Goal: Task Accomplishment & Management: Use online tool/utility

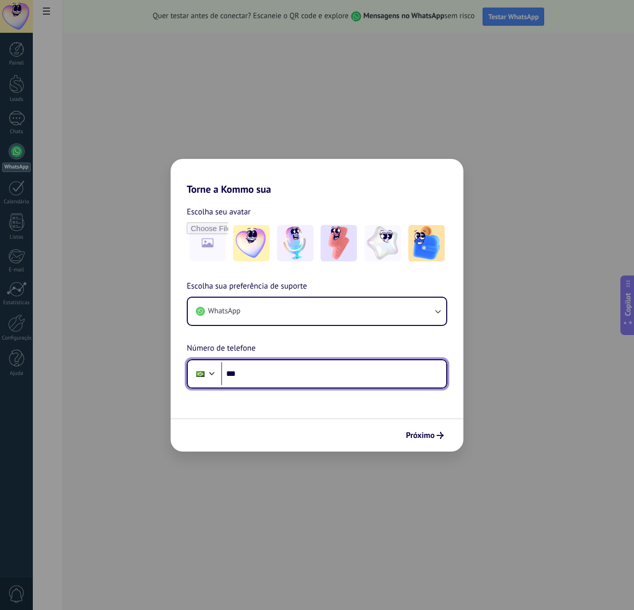
click at [282, 374] on input "***" at bounding box center [333, 373] width 225 height 23
type input "**********"
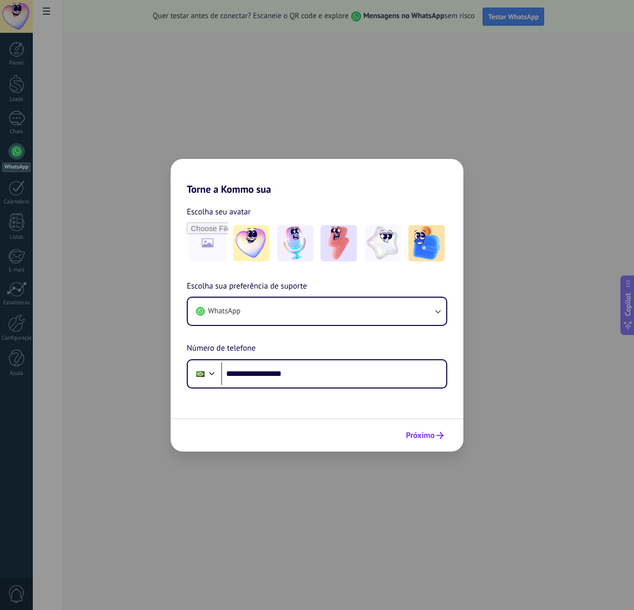
click at [409, 438] on span "Próximo" at bounding box center [420, 435] width 29 height 7
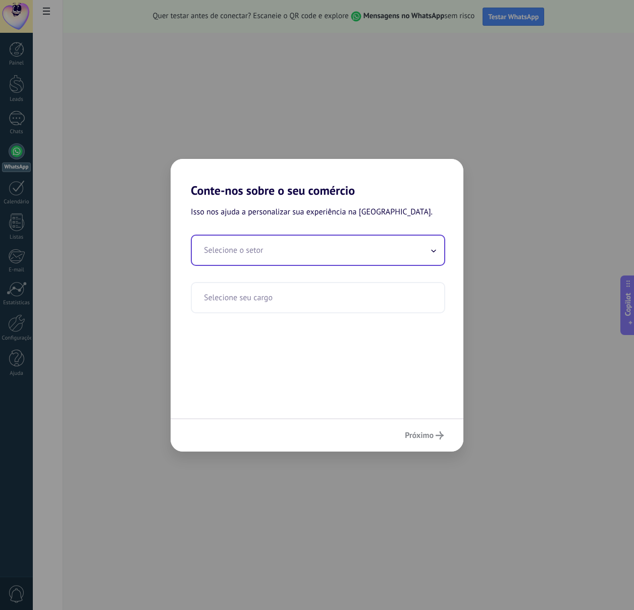
click at [309, 259] on input "text" at bounding box center [318, 250] width 252 height 29
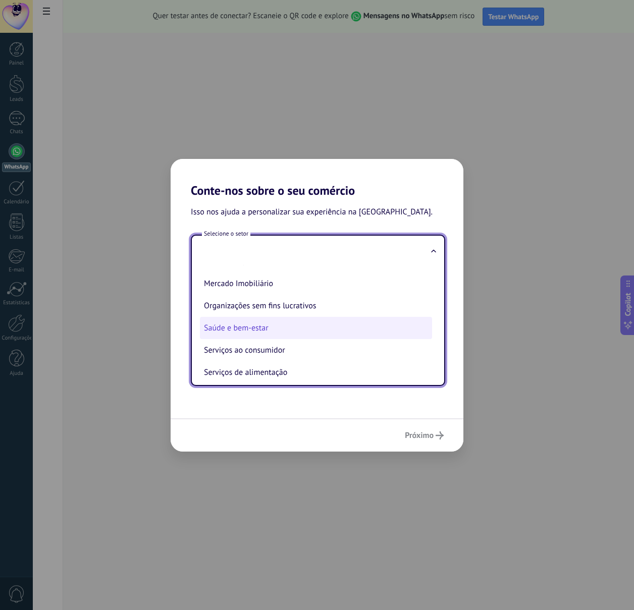
scroll to position [127, 0]
click at [300, 327] on li "Saúde e bem-estar" at bounding box center [316, 328] width 232 height 22
type input "**********"
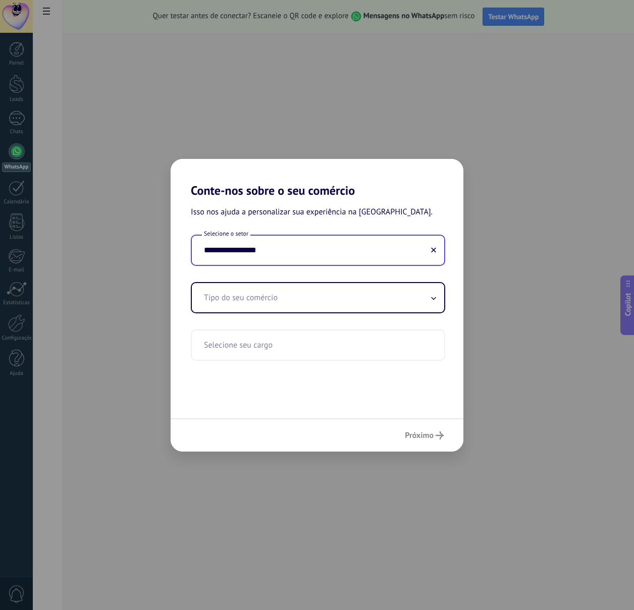
click at [285, 238] on input "**********" at bounding box center [318, 250] width 252 height 29
click at [437, 247] on input "**********" at bounding box center [318, 250] width 252 height 29
click at [434, 247] on button at bounding box center [433, 251] width 5 height 10
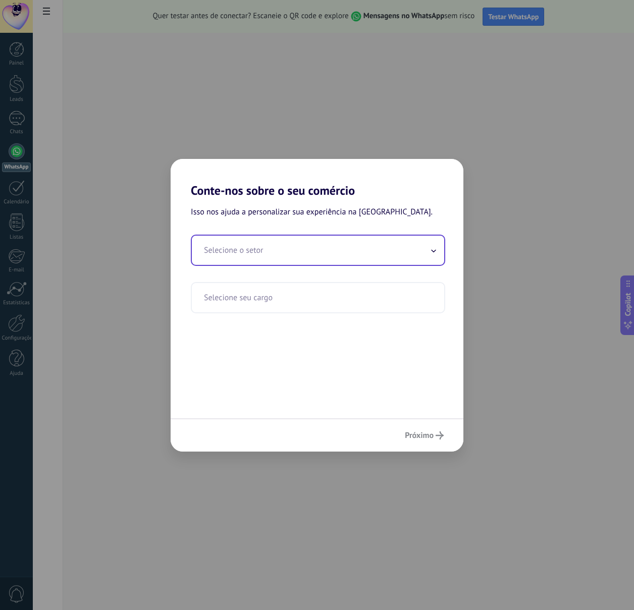
click at [336, 261] on input "text" at bounding box center [318, 250] width 252 height 29
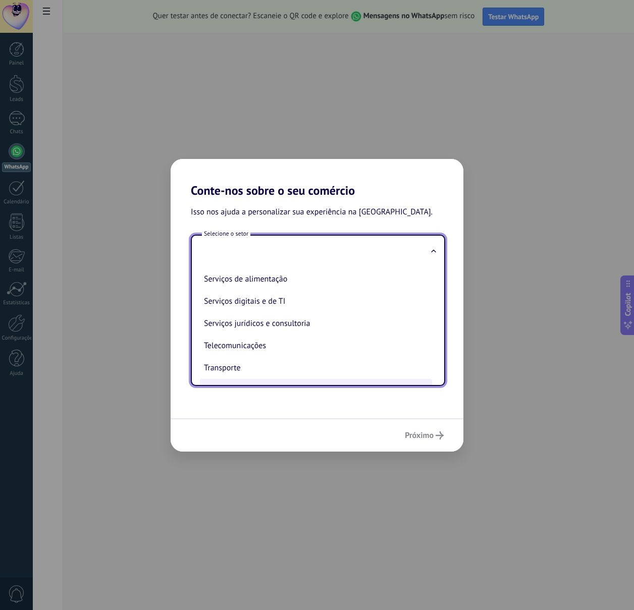
scroll to position [133, 0]
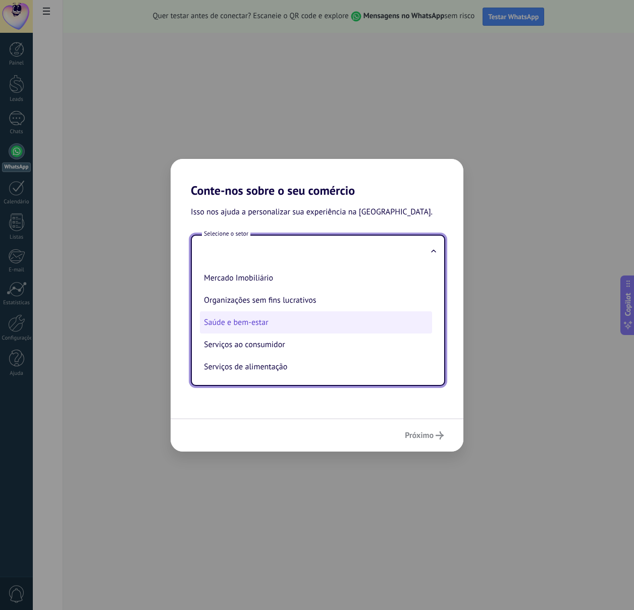
click at [277, 329] on li "Saúde e bem-estar" at bounding box center [316, 322] width 232 height 22
type input "**********"
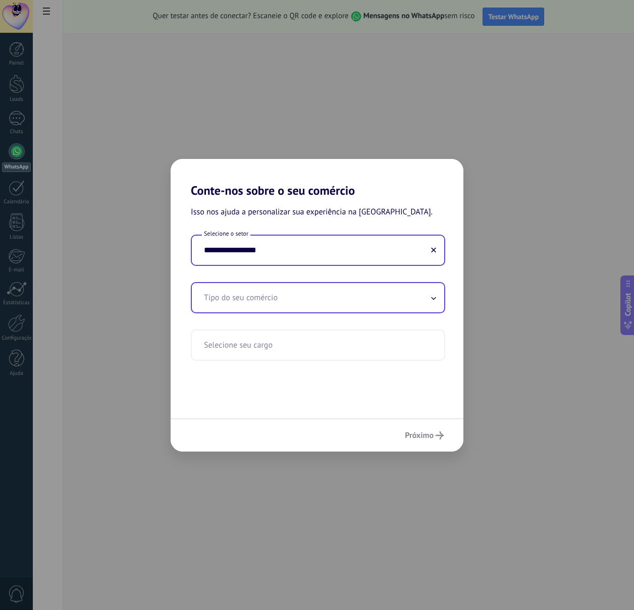
click at [257, 297] on input "text" at bounding box center [318, 297] width 252 height 29
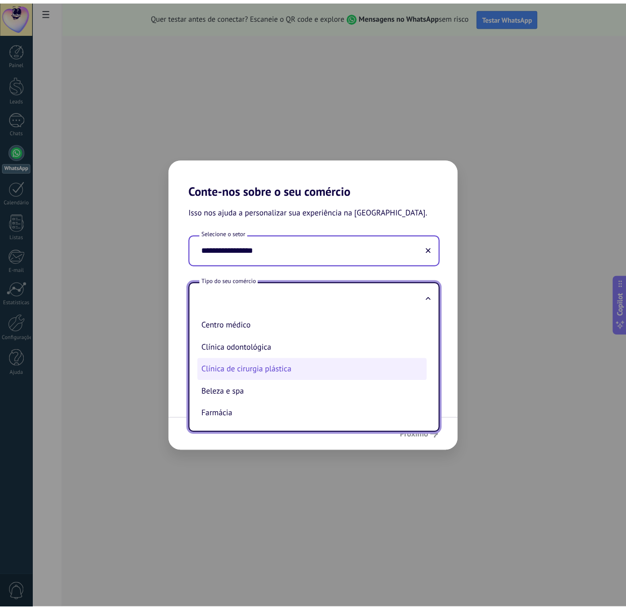
scroll to position [2, 0]
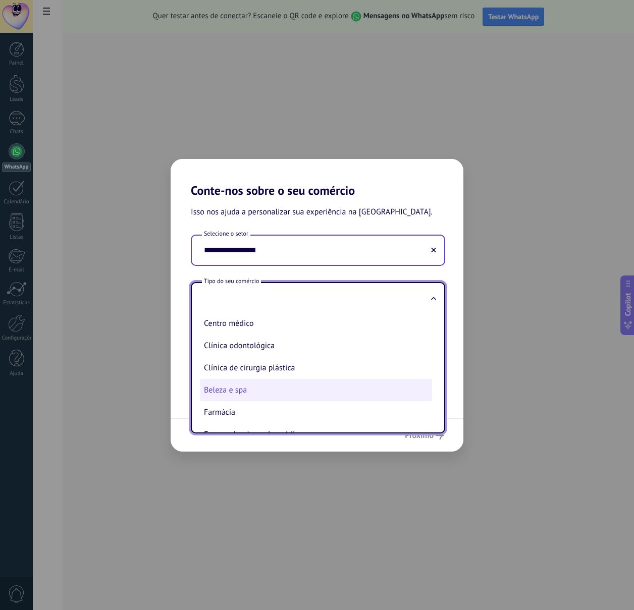
click at [284, 385] on li "Beleza e spa" at bounding box center [316, 390] width 232 height 22
type input "**********"
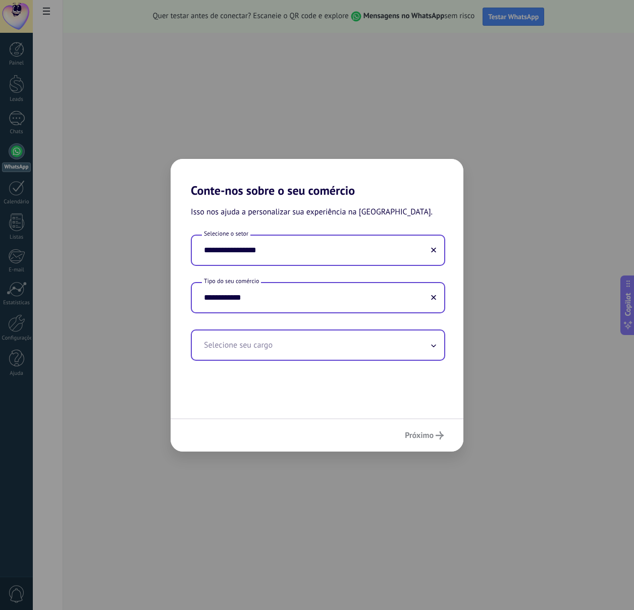
click at [257, 344] on input "text" at bounding box center [318, 345] width 252 height 29
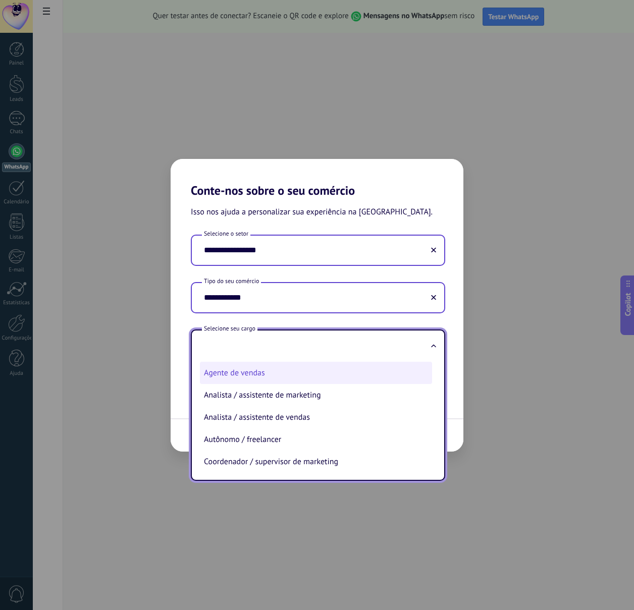
click at [284, 378] on li "Agente de vendas" at bounding box center [316, 373] width 232 height 22
type input "**********"
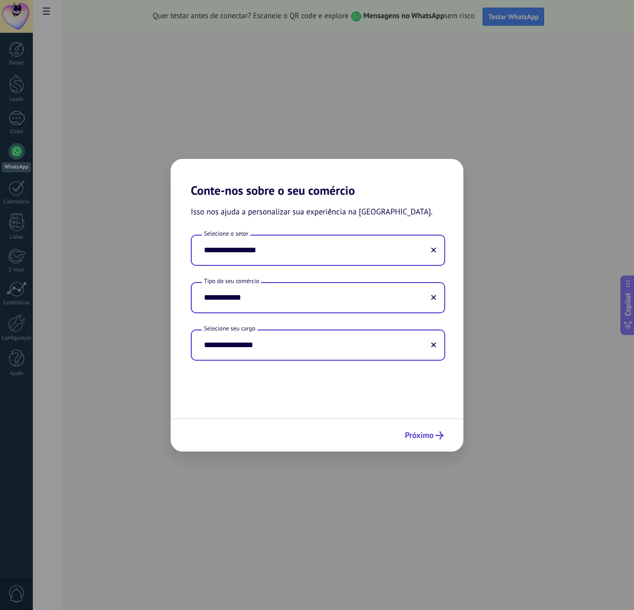
click at [423, 430] on button "Próximo" at bounding box center [424, 435] width 48 height 17
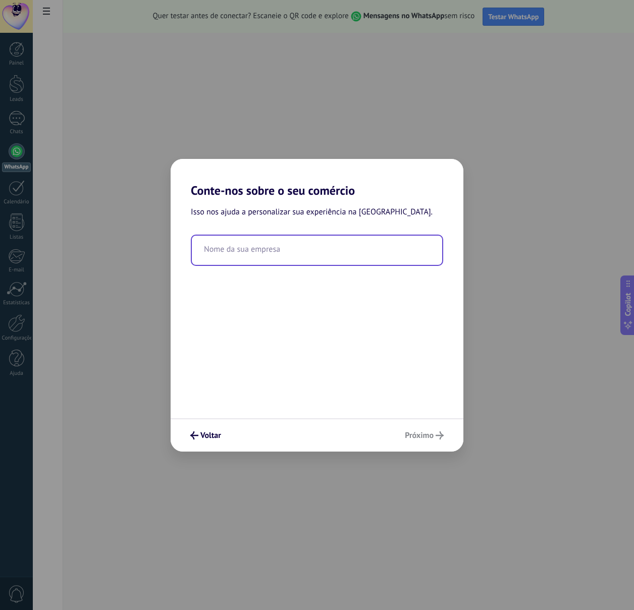
click at [277, 246] on input "text" at bounding box center [317, 250] width 250 height 29
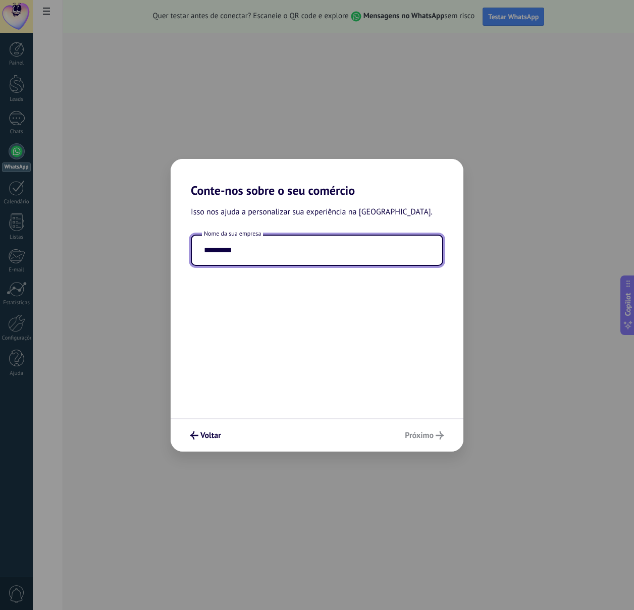
type input "*********"
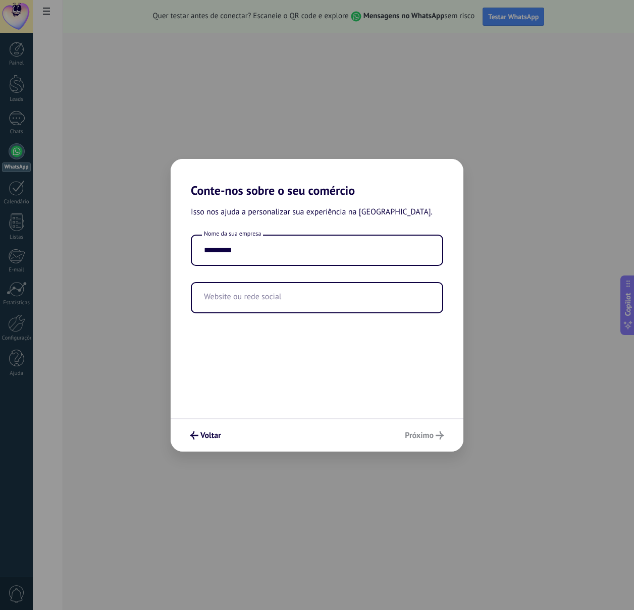
click at [434, 432] on div "Voltar Próximo" at bounding box center [317, 434] width 293 height 33
click at [342, 297] on input "text" at bounding box center [317, 297] width 250 height 29
type input "**********"
click at [432, 432] on div "Voltar Próximo" at bounding box center [317, 434] width 293 height 33
click at [430, 439] on span "Próximo" at bounding box center [419, 435] width 29 height 7
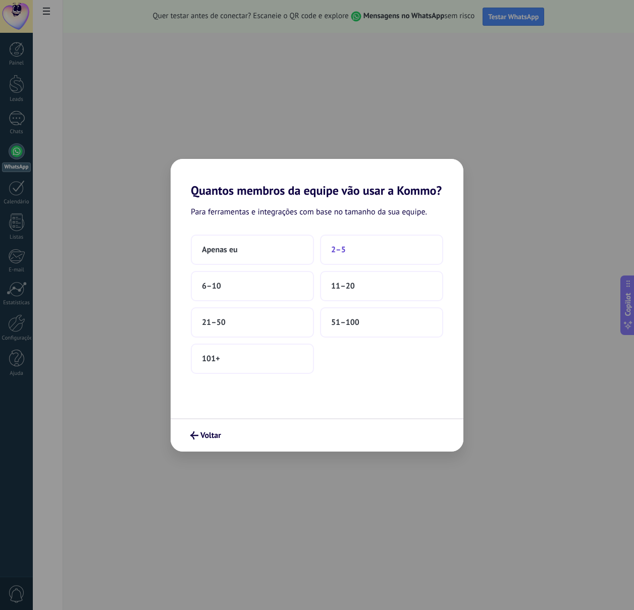
click at [375, 254] on button "2–5" at bounding box center [381, 250] width 123 height 30
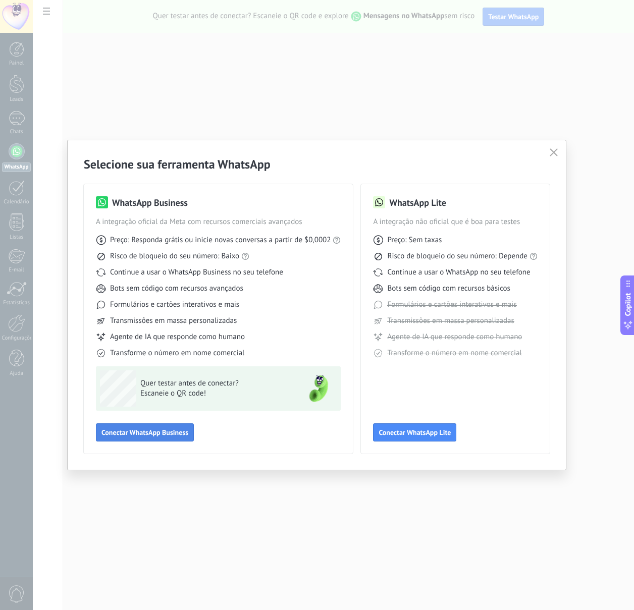
click at [159, 429] on span "Conectar WhatsApp Business" at bounding box center [144, 432] width 87 height 7
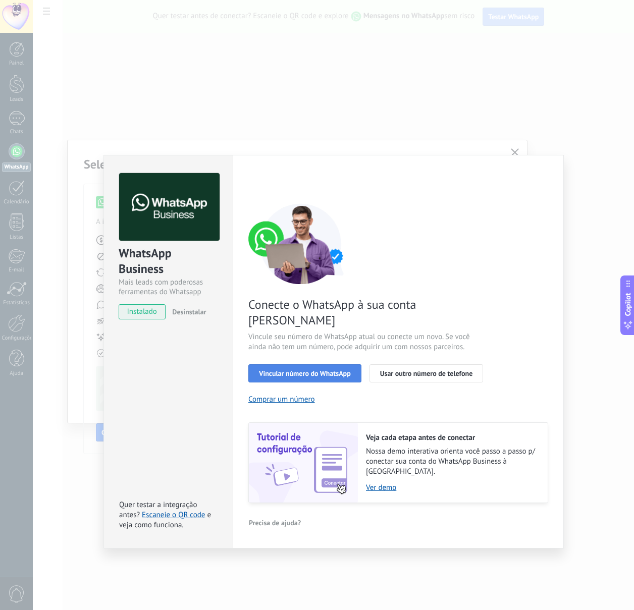
click at [328, 370] on span "Vincular número do WhatsApp" at bounding box center [305, 373] width 92 height 7
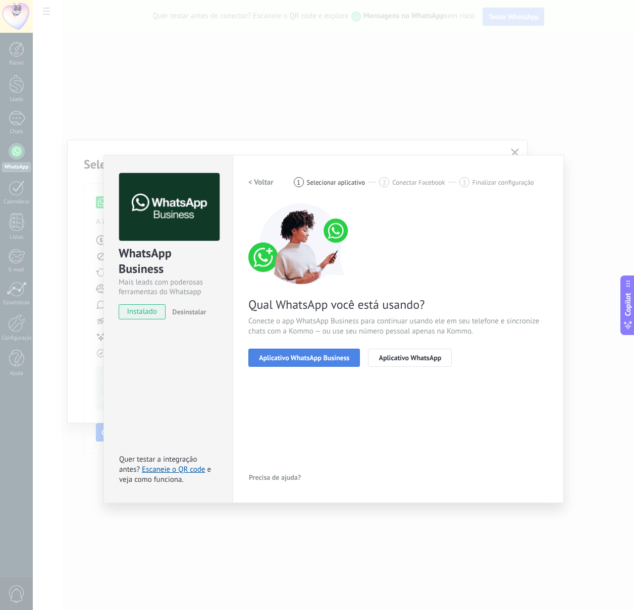
click at [339, 357] on span "Aplicativo WhatsApp Business" at bounding box center [304, 357] width 90 height 7
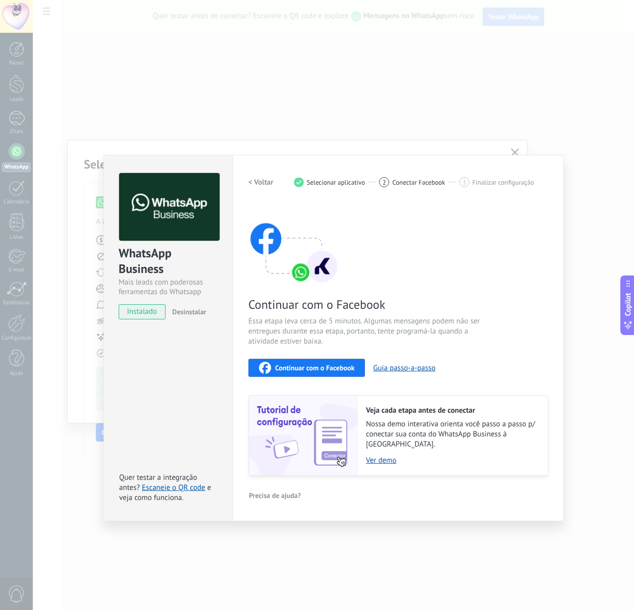
click at [260, 183] on h2 "< Voltar" at bounding box center [260, 183] width 25 height 10
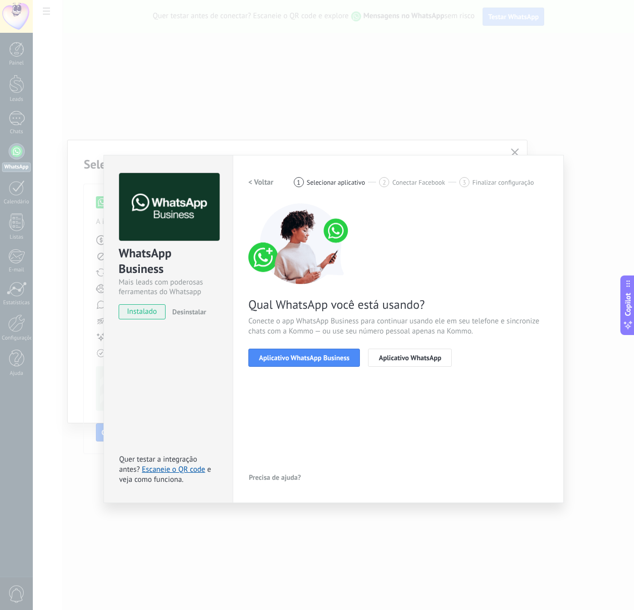
click at [260, 183] on h2 "< Voltar" at bounding box center [260, 183] width 25 height 10
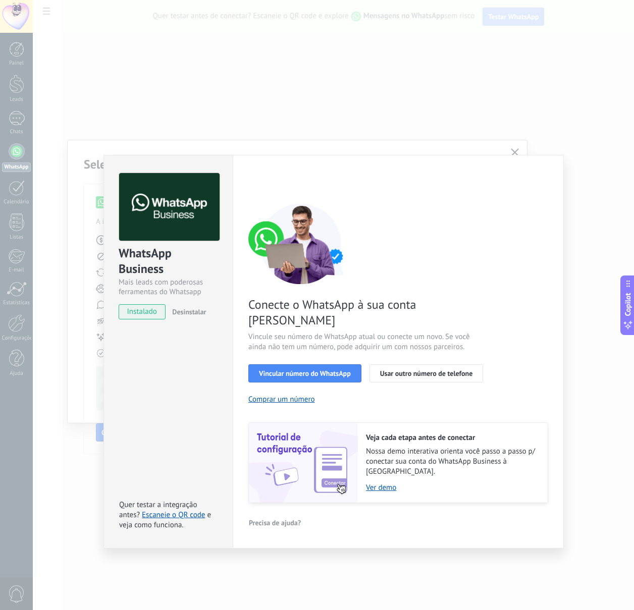
drag, startPoint x: 422, startPoint y: 357, endPoint x: 462, endPoint y: 289, distance: 78.9
click at [462, 289] on div "Conecte o WhatsApp à sua conta Kommo Vincule seu número de WhatsApp atual ou co…" at bounding box center [398, 353] width 300 height 300
click at [423, 370] on span "Usar outro número de telefone" at bounding box center [426, 373] width 93 height 7
click at [516, 151] on div "WhatsApp Business Mais leads com poderosas ferramentas do Whatsapp instalado De…" at bounding box center [333, 305] width 601 height 610
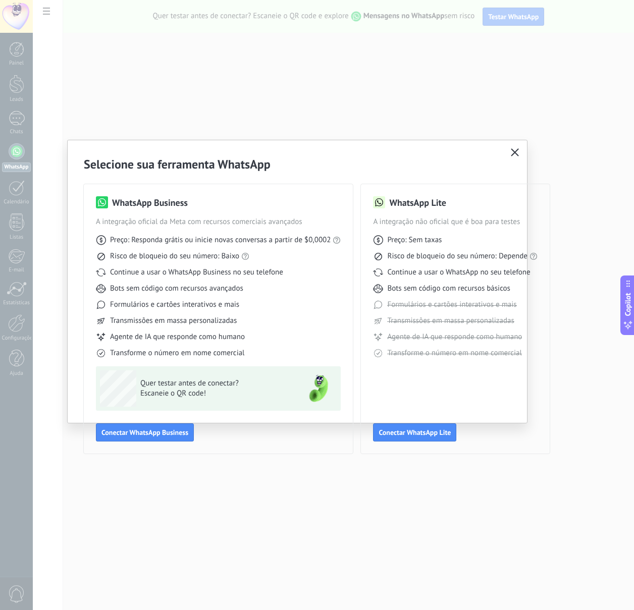
click at [515, 153] on use "button" at bounding box center [515, 152] width 8 height 8
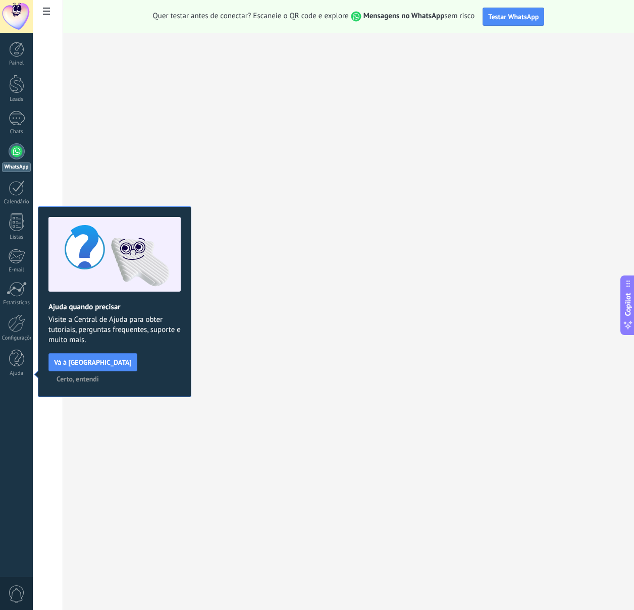
click at [21, 150] on div at bounding box center [17, 151] width 16 height 16
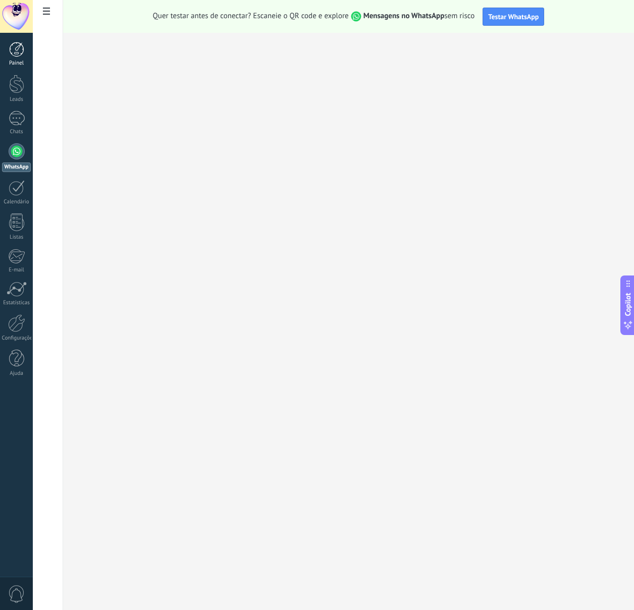
click at [21, 50] on div at bounding box center [16, 49] width 15 height 15
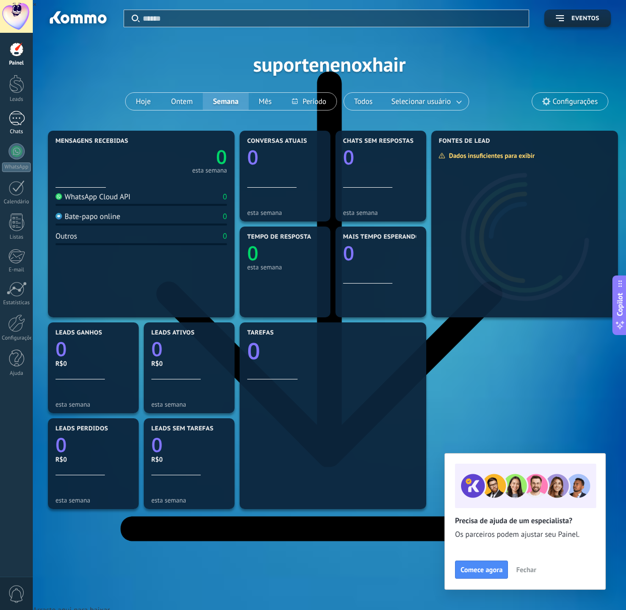
click at [18, 123] on div at bounding box center [17, 118] width 16 height 15
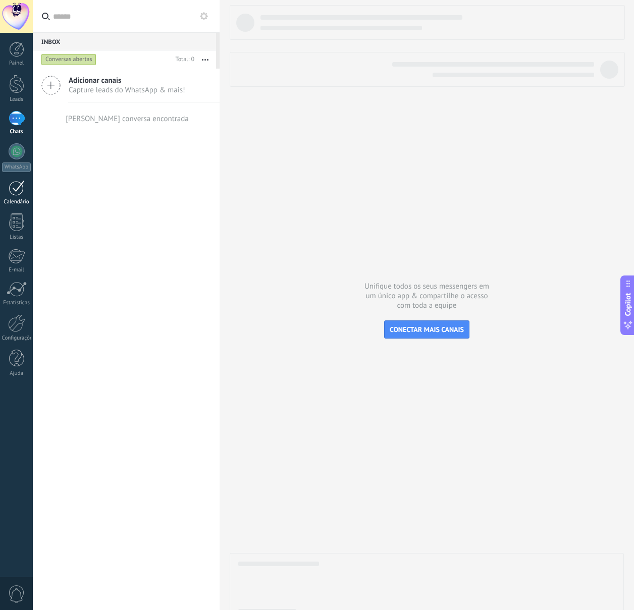
click at [21, 191] on div at bounding box center [17, 188] width 16 height 16
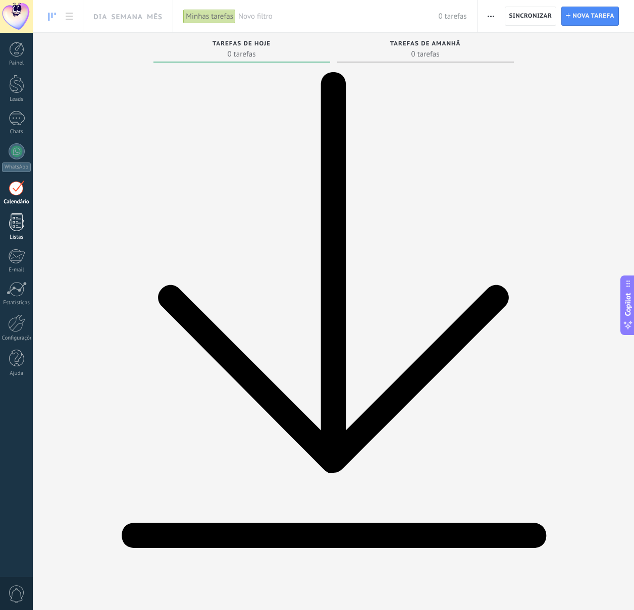
click at [21, 220] on div at bounding box center [16, 222] width 15 height 18
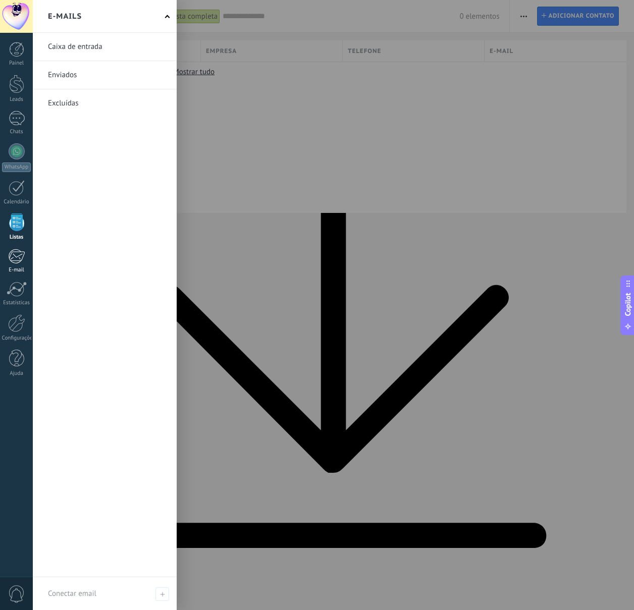
click at [21, 258] on div at bounding box center [16, 256] width 17 height 15
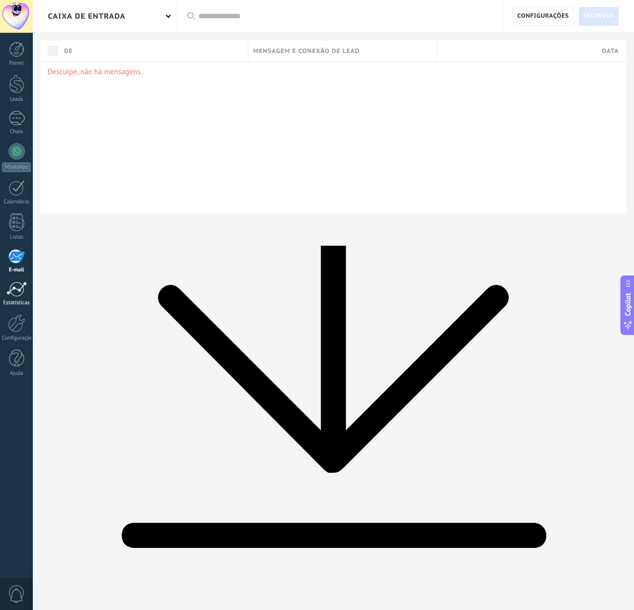
click at [23, 293] on div at bounding box center [17, 289] width 20 height 15
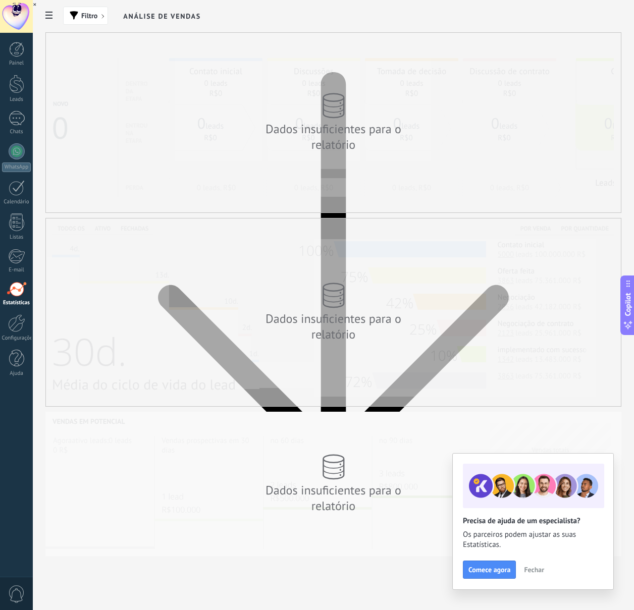
click at [45, 16] on icon at bounding box center [48, 15] width 7 height 7
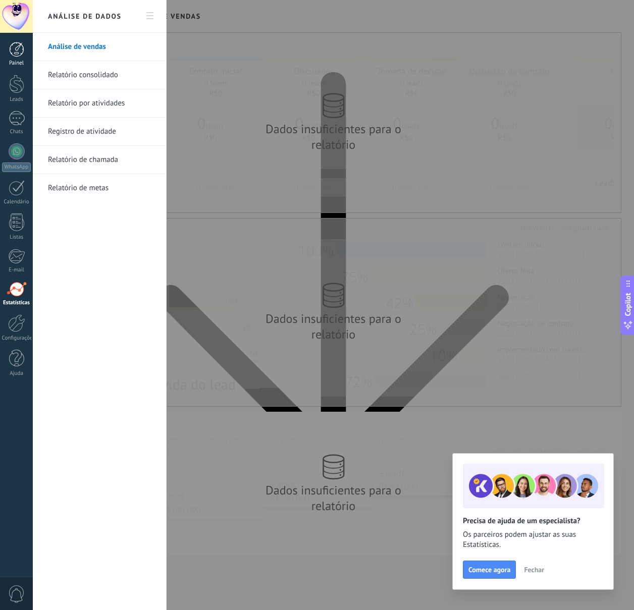
click at [20, 45] on div at bounding box center [16, 49] width 15 height 15
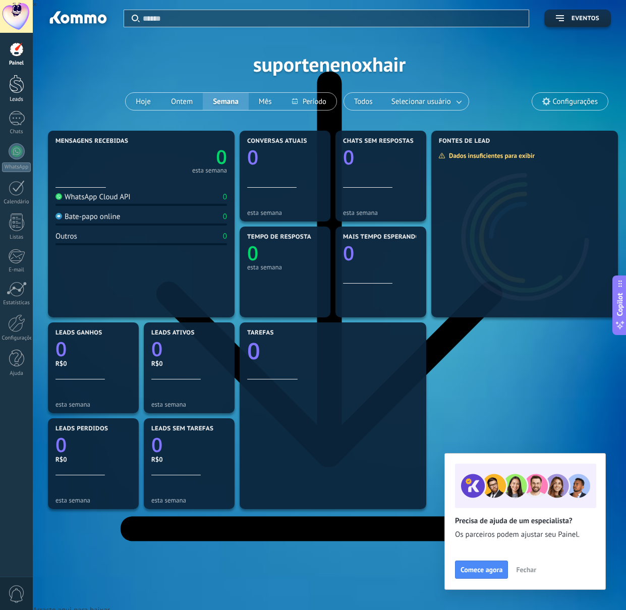
click at [17, 86] on div at bounding box center [16, 84] width 15 height 19
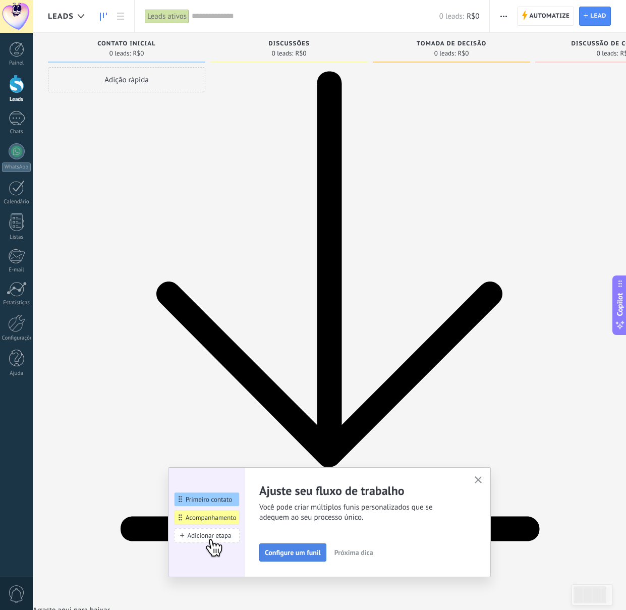
click at [306, 550] on span "Configure um funil" at bounding box center [293, 552] width 56 height 7
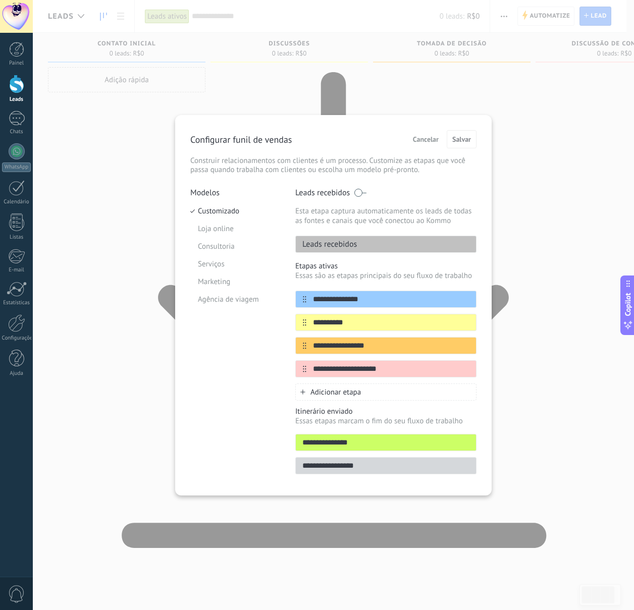
click at [426, 136] on span "Cancelar" at bounding box center [426, 139] width 26 height 7
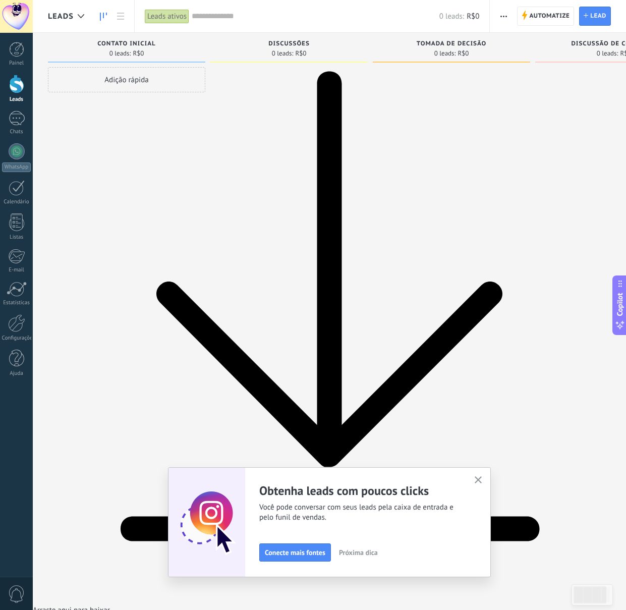
click at [482, 480] on icon "button" at bounding box center [479, 480] width 8 height 8
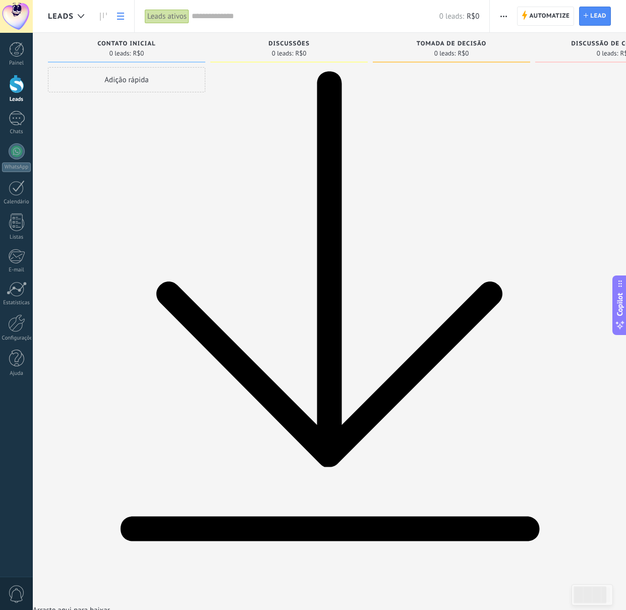
click at [118, 21] on link at bounding box center [120, 17] width 17 height 20
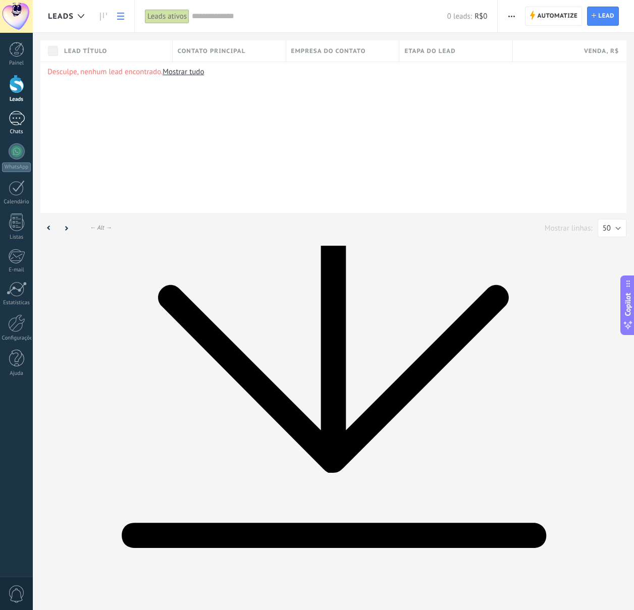
click at [20, 117] on div at bounding box center [17, 118] width 16 height 15
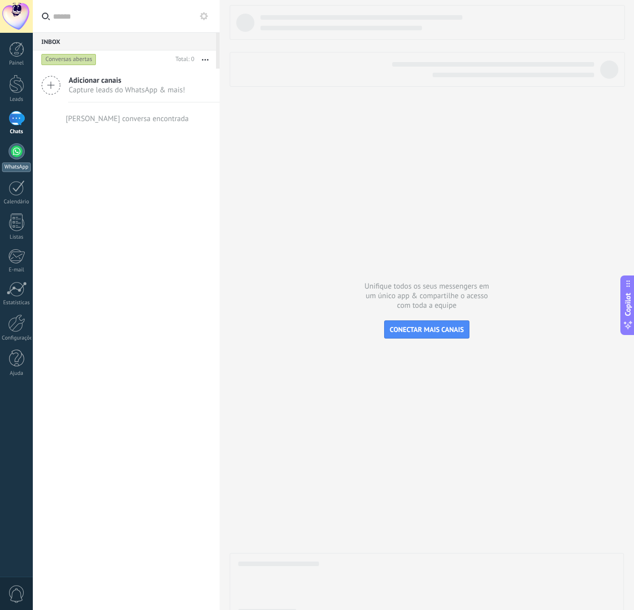
click at [22, 159] on link "WhatsApp" at bounding box center [16, 157] width 33 height 29
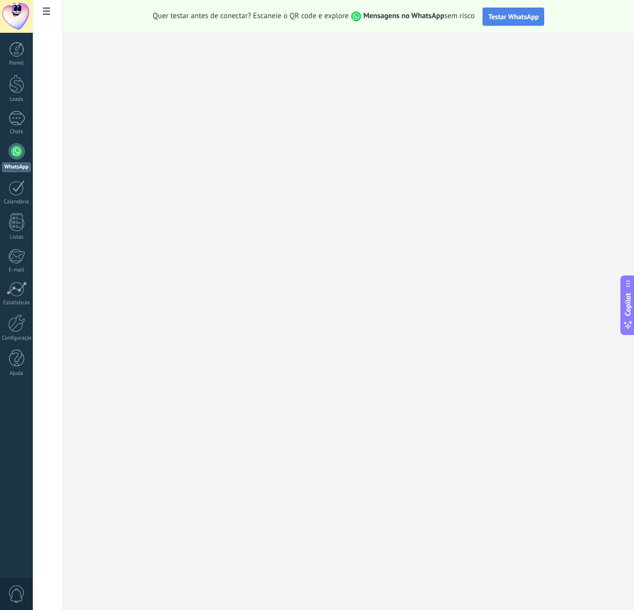
click at [523, 18] on span "Testar WhatsApp" at bounding box center [513, 16] width 50 height 9
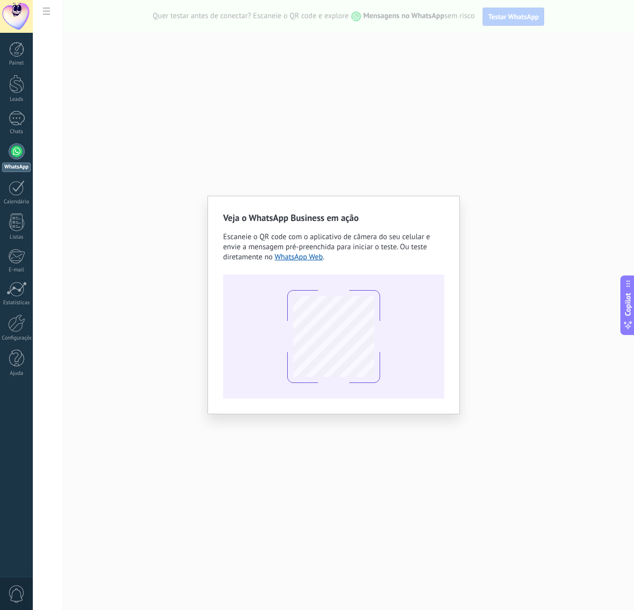
click at [444, 199] on div "Veja o WhatsApp Business em ação Escaneie o QR code com o aplicativo de câmera …" at bounding box center [333, 305] width 252 height 219
click at [447, 174] on div "Veja o WhatsApp Business em ação Escaneie o QR code com o aplicativo de câmera …" at bounding box center [333, 305] width 601 height 610
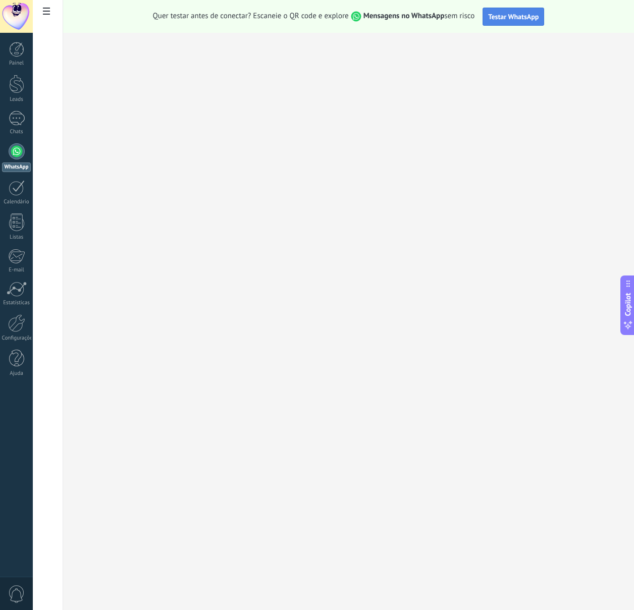
click at [506, 23] on button "Testar WhatsApp" at bounding box center [513, 17] width 62 height 18
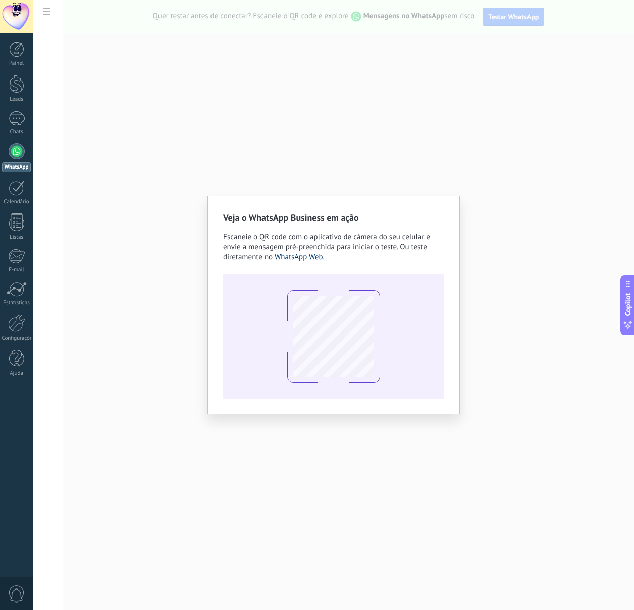
click at [311, 259] on link "WhatsApp Web" at bounding box center [299, 257] width 48 height 10
click at [279, 120] on div "Veja o WhatsApp Business em ação Escaneie o QR code com o aplicativo de câmera …" at bounding box center [333, 305] width 601 height 610
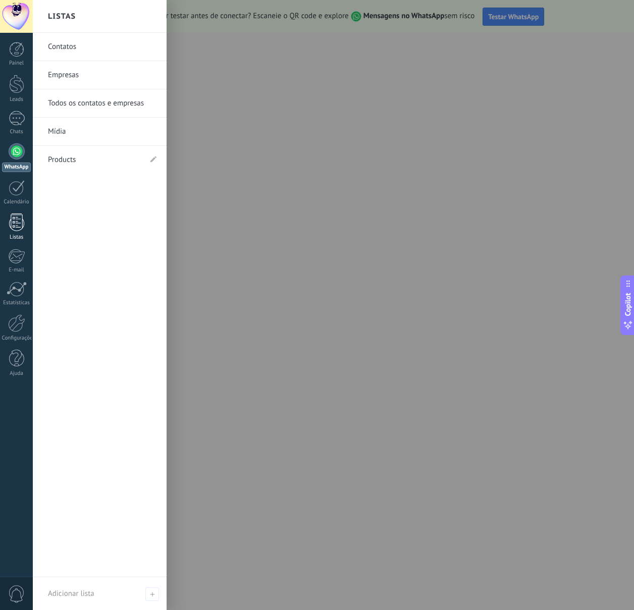
click at [20, 221] on div at bounding box center [16, 222] width 15 height 18
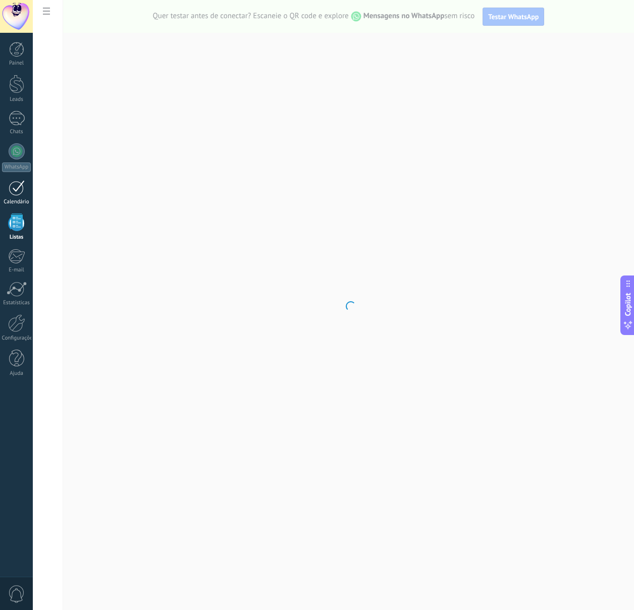
click at [19, 188] on div at bounding box center [17, 188] width 16 height 16
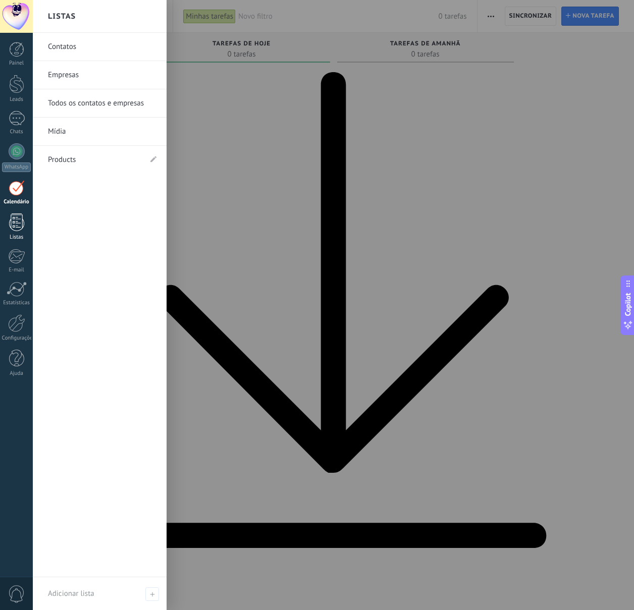
click at [26, 225] on link "Listas" at bounding box center [16, 226] width 33 height 27
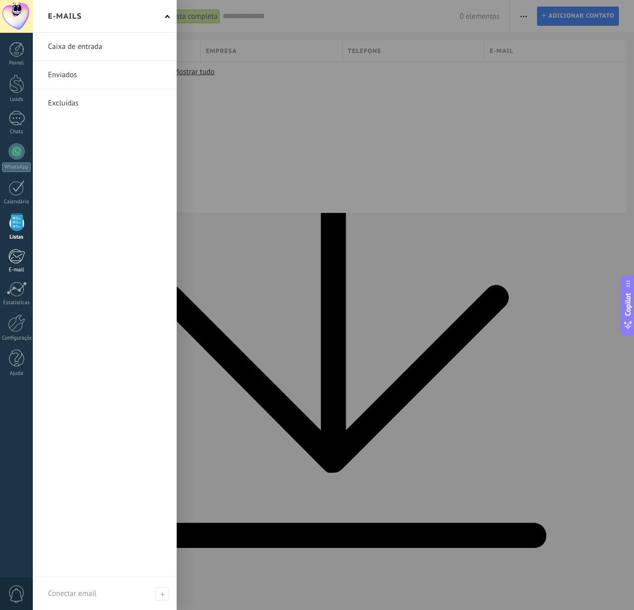
click at [19, 251] on div at bounding box center [16, 256] width 17 height 15
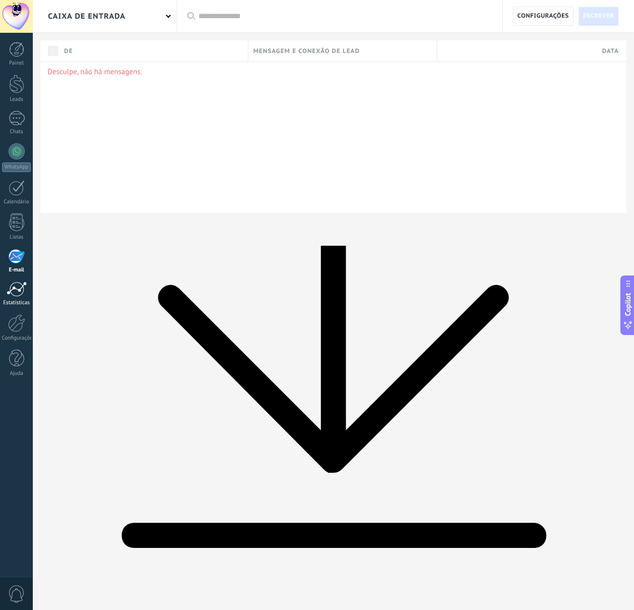
click at [15, 286] on div at bounding box center [17, 289] width 20 height 15
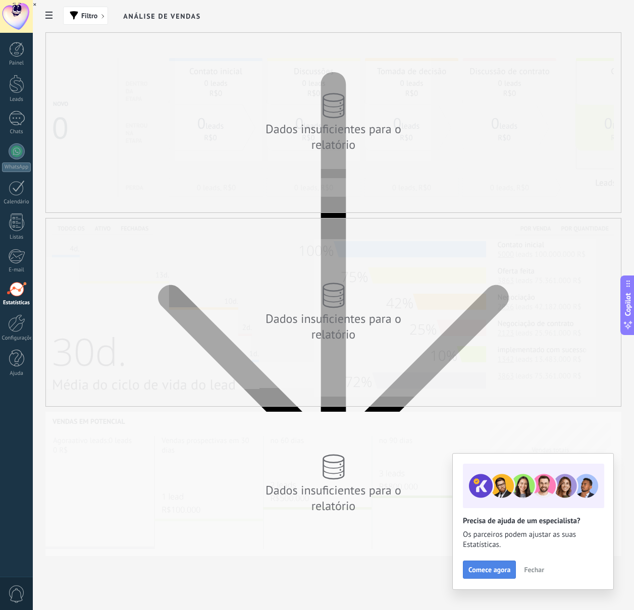
click at [497, 569] on span "Comece agora" at bounding box center [489, 569] width 42 height 7
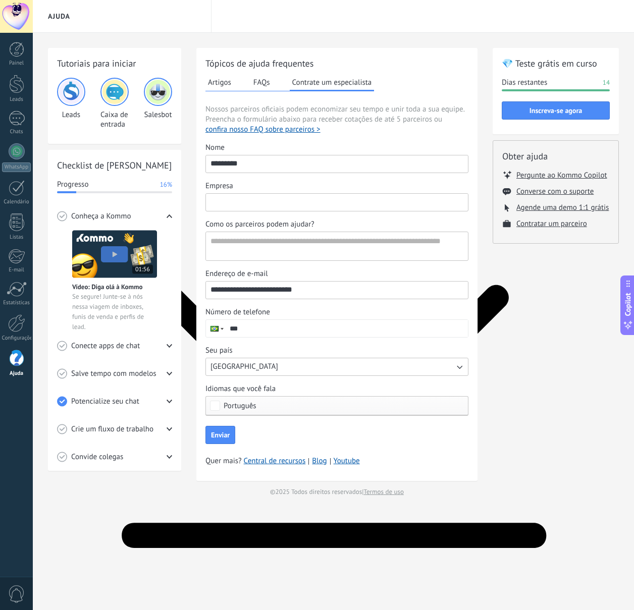
click at [249, 199] on input "Empresa" at bounding box center [337, 202] width 262 height 16
type input "*********"
click at [282, 325] on input "***" at bounding box center [346, 328] width 243 height 17
type input "**********"
click at [224, 433] on span "Enviar" at bounding box center [220, 435] width 19 height 7
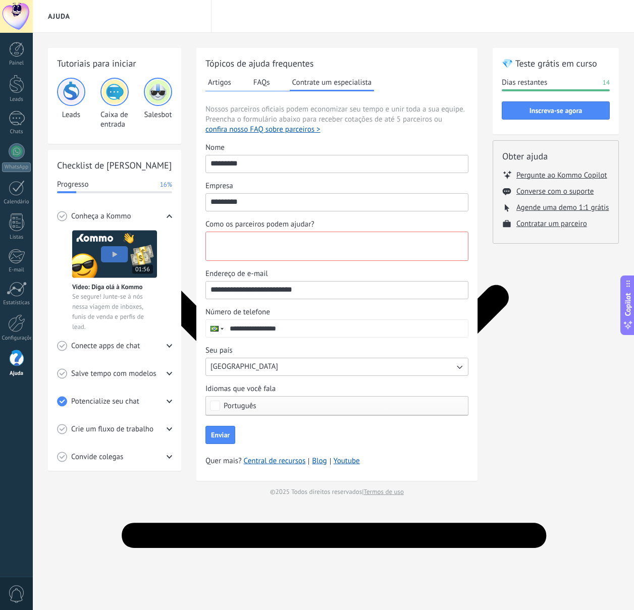
click at [275, 237] on textarea "Como os parceiros podem ajudar?" at bounding box center [336, 246] width 260 height 28
type textarea "**********"
click at [231, 434] on button "Enviar" at bounding box center [220, 435] width 30 height 18
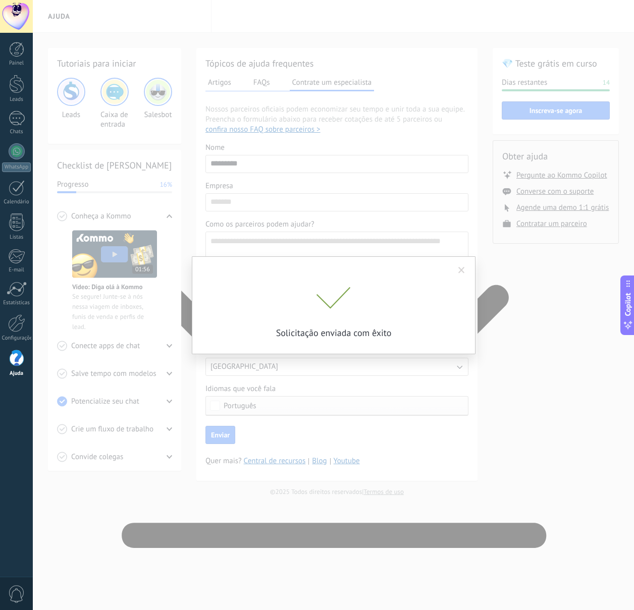
click at [393, 546] on div "Solicitação enviada com êxito" at bounding box center [333, 305] width 601 height 610
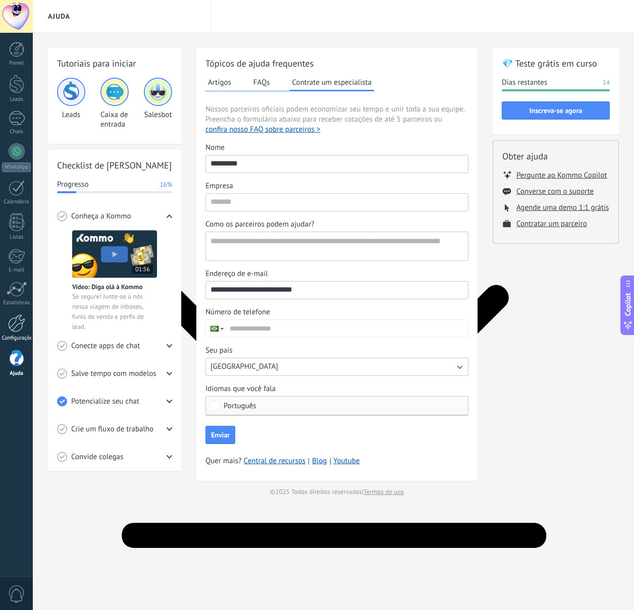
click at [21, 319] on div at bounding box center [16, 323] width 17 height 18
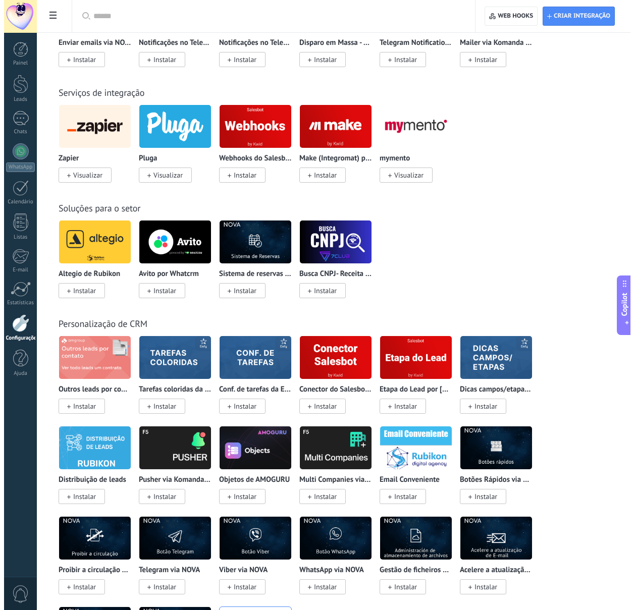
scroll to position [1923, 0]
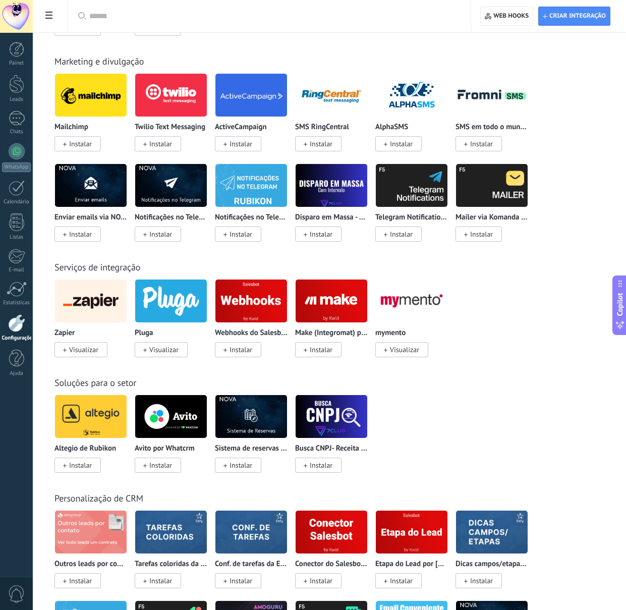
click at [48, 17] on icon at bounding box center [48, 15] width 7 height 7
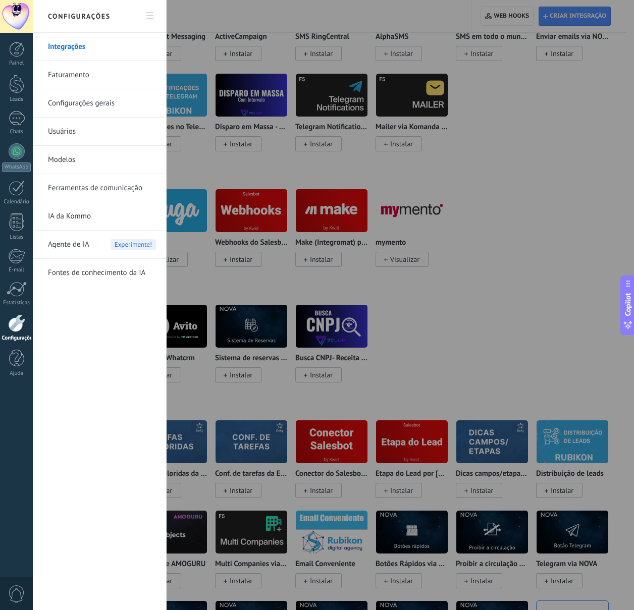
click at [104, 190] on link "Ferramentas de comunicação" at bounding box center [102, 188] width 108 height 28
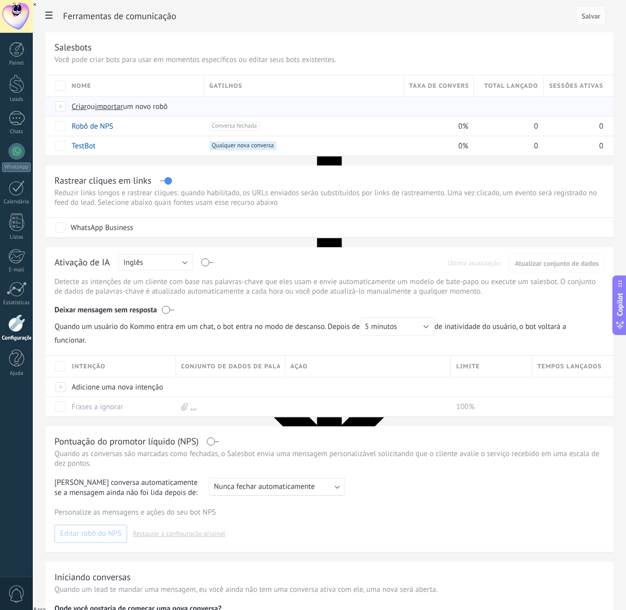
click at [80, 108] on span "Criar" at bounding box center [79, 107] width 15 height 10
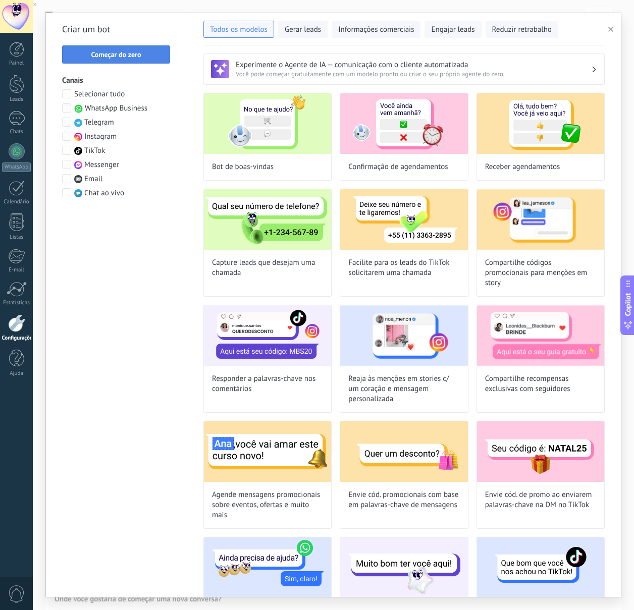
click at [132, 56] on span "Começar do zero" at bounding box center [116, 54] width 50 height 7
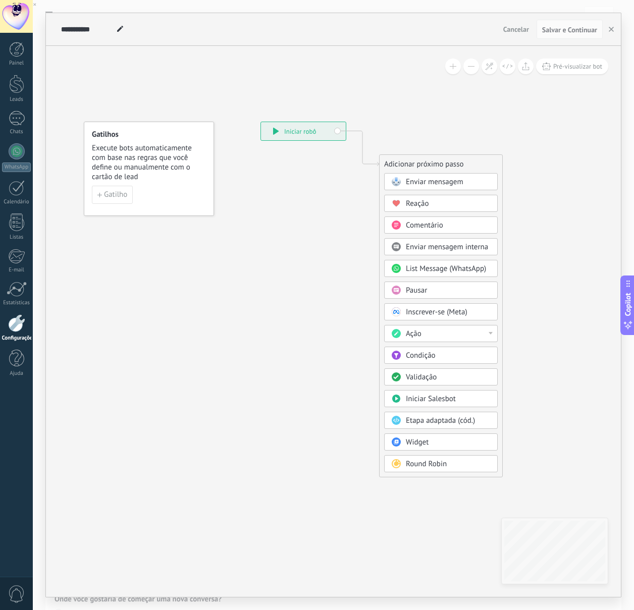
click at [460, 182] on span "Enviar mensagem" at bounding box center [435, 182] width 58 height 10
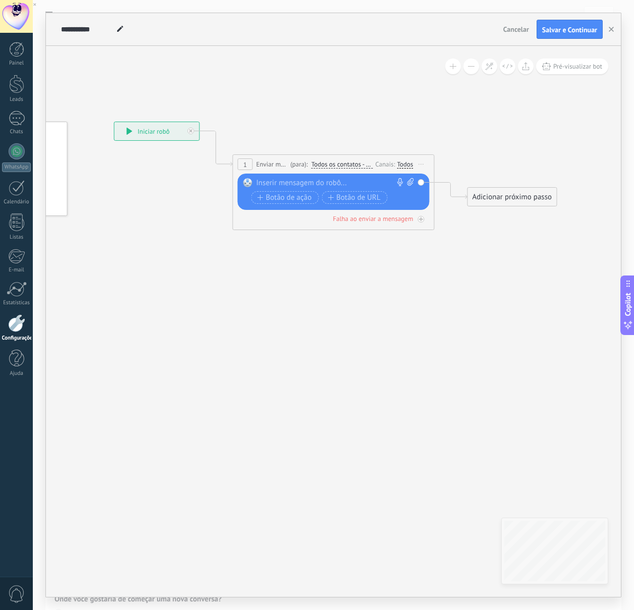
click at [302, 182] on div at bounding box center [331, 183] width 150 height 10
click at [288, 200] on span "Botão de ação" at bounding box center [284, 198] width 55 height 8
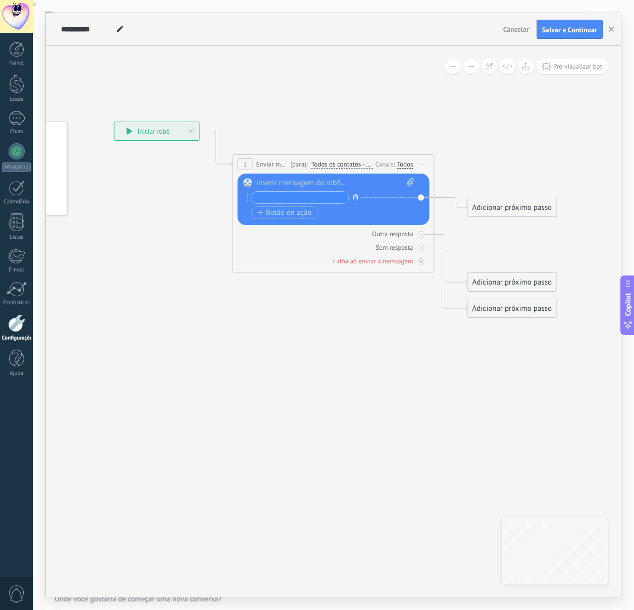
drag, startPoint x: 354, startPoint y: 197, endPoint x: 343, endPoint y: 199, distance: 11.2
click at [353, 197] on icon "button" at bounding box center [355, 197] width 5 height 6
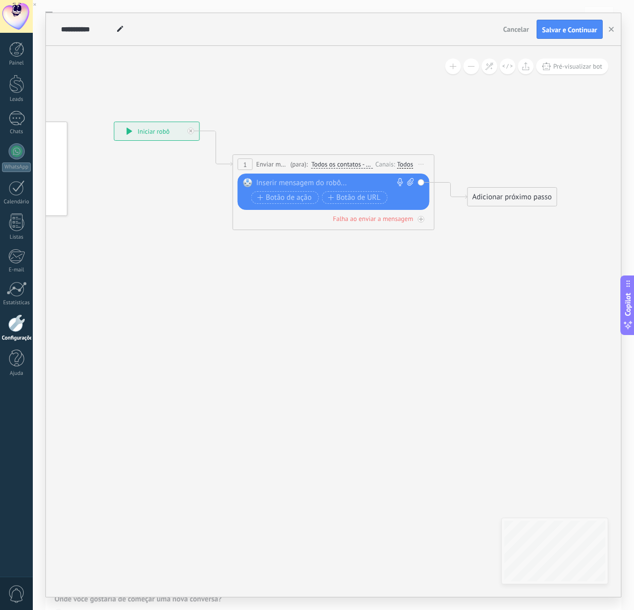
click at [286, 178] on div at bounding box center [331, 183] width 150 height 10
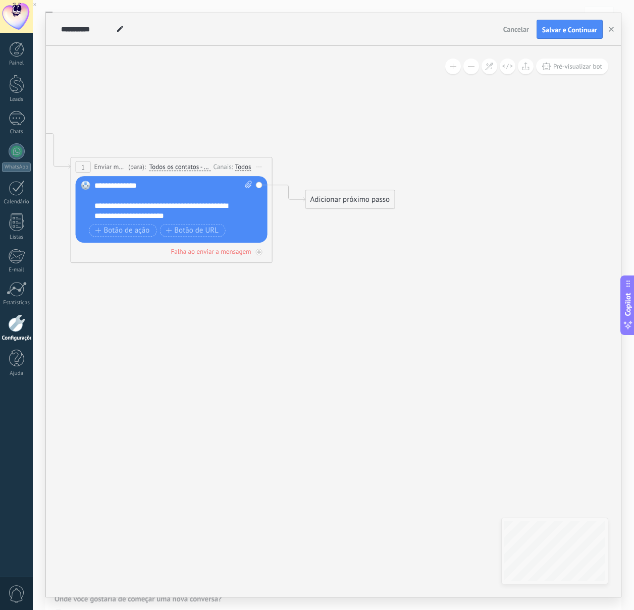
drag, startPoint x: 513, startPoint y: 260, endPoint x: 359, endPoint y: 263, distance: 153.5
click at [360, 263] on icon at bounding box center [156, 222] width 913 height 701
click at [330, 201] on div "Adicionar próximo passo" at bounding box center [349, 199] width 89 height 17
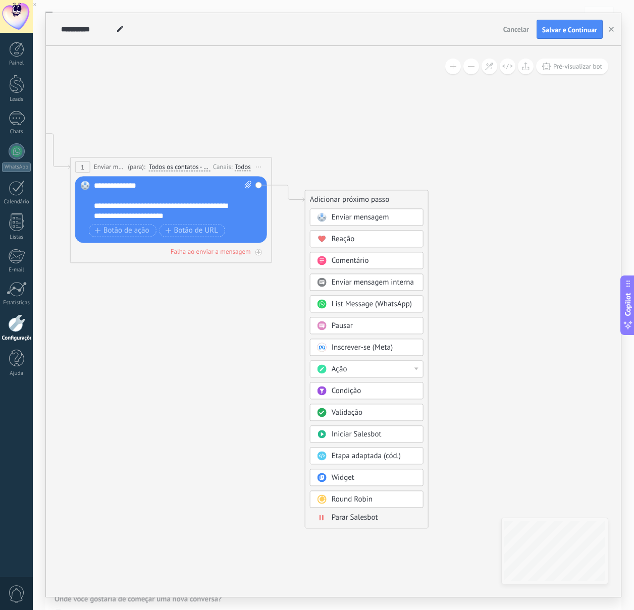
click at [382, 214] on span "Enviar mensagem" at bounding box center [361, 217] width 58 height 10
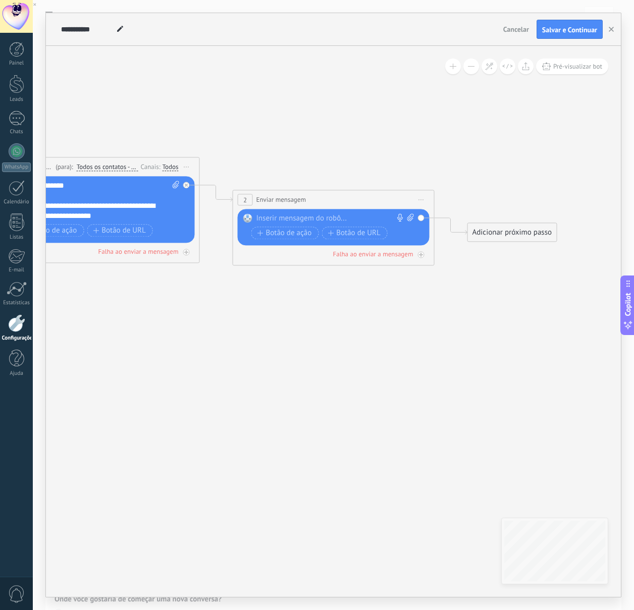
click at [408, 219] on icon at bounding box center [410, 217] width 7 height 8
click input "Upload" at bounding box center [0, 0] width 0 height 0
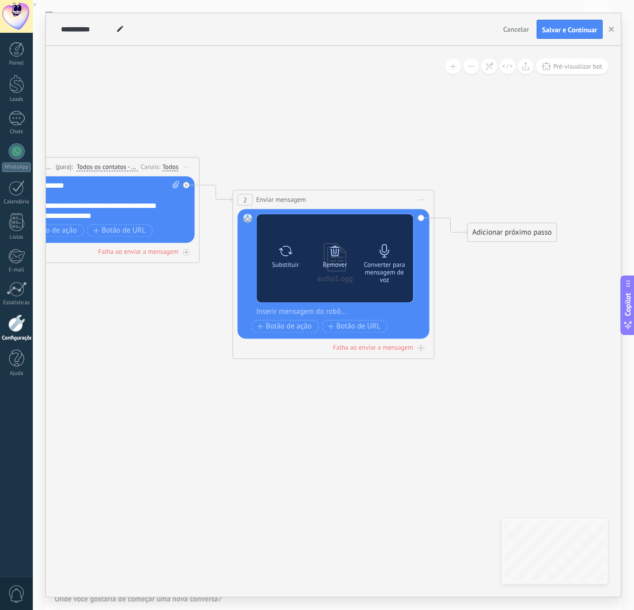
click at [380, 261] on div "Converter para mensagem de voz" at bounding box center [384, 272] width 42 height 23
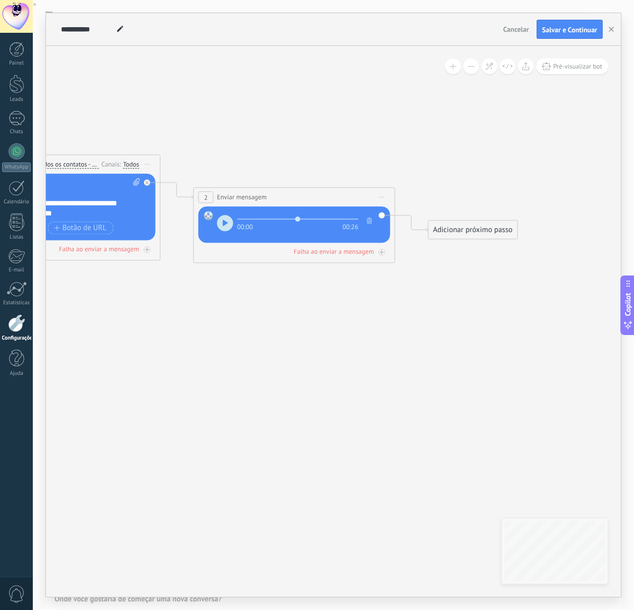
drag, startPoint x: 489, startPoint y: 280, endPoint x: 449, endPoint y: 278, distance: 39.4
click at [449, 278] on icon at bounding box center [162, 192] width 1148 height 646
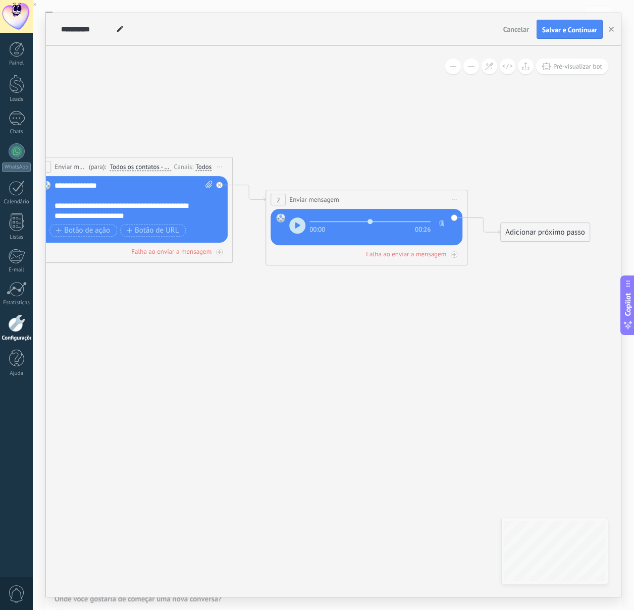
drag, startPoint x: 428, startPoint y: 321, endPoint x: 501, endPoint y: 324, distance: 72.2
click at [501, 324] on icon at bounding box center [234, 195] width 1148 height 646
click at [583, 69] on span "Pré-visualizar bot" at bounding box center [577, 66] width 49 height 9
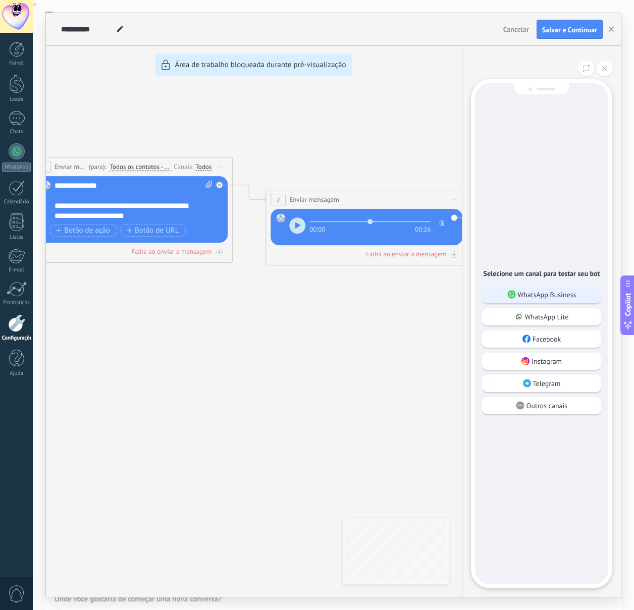
click at [571, 297] on p "WhatsApp Business" at bounding box center [547, 294] width 59 height 9
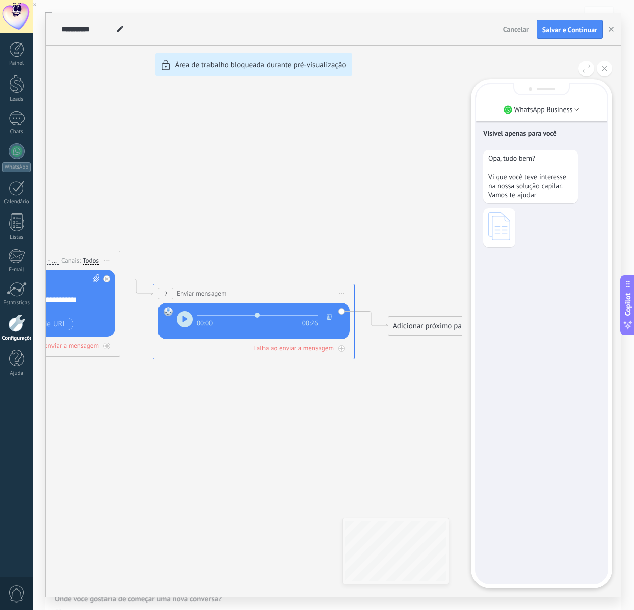
click at [505, 228] on icon at bounding box center [499, 226] width 22 height 28
click at [185, 323] on div "**********" at bounding box center [333, 305] width 575 height 584
drag, startPoint x: 415, startPoint y: 260, endPoint x: 357, endPoint y: 251, distance: 58.2
click at [357, 251] on div "**********" at bounding box center [333, 305] width 575 height 584
drag, startPoint x: 387, startPoint y: 225, endPoint x: 313, endPoint y: 228, distance: 73.2
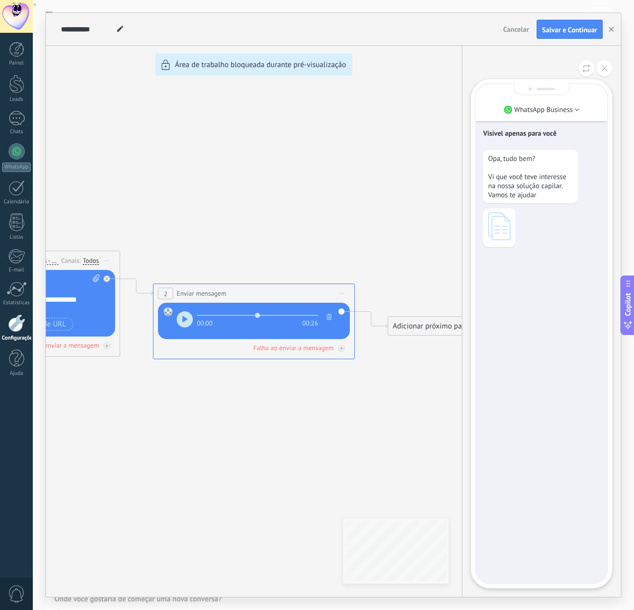
click at [313, 228] on div "**********" at bounding box center [333, 305] width 575 height 584
click at [401, 326] on div "**********" at bounding box center [333, 305] width 575 height 584
click at [606, 69] on icon at bounding box center [605, 69] width 6 height 6
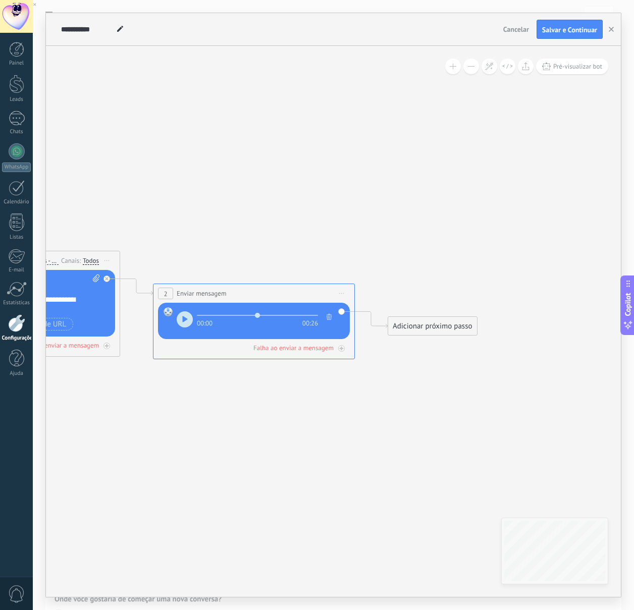
click at [438, 332] on div "**********" at bounding box center [333, 305] width 575 height 584
click at [433, 326] on div "Adicionar próximo passo" at bounding box center [432, 326] width 89 height 17
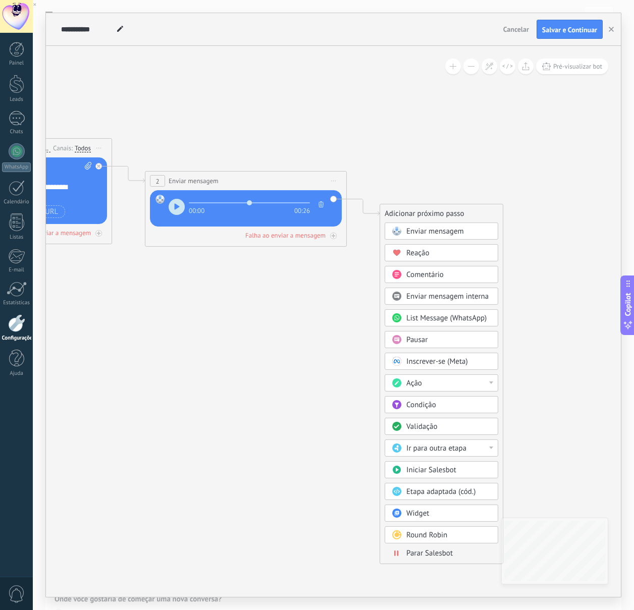
drag, startPoint x: 534, startPoint y: 353, endPoint x: 526, endPoint y: 241, distance: 112.8
click at [526, 241] on icon at bounding box center [113, 176] width 1148 height 646
click at [455, 379] on div "Ação" at bounding box center [448, 384] width 85 height 10
click at [480, 358] on div "Inscrever-se (Meta)" at bounding box center [448, 362] width 85 height 10
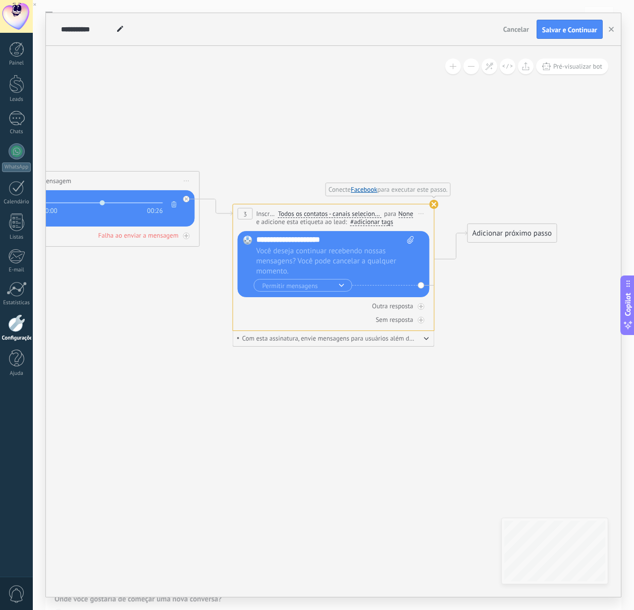
click at [434, 204] on use at bounding box center [434, 204] width 9 height 9
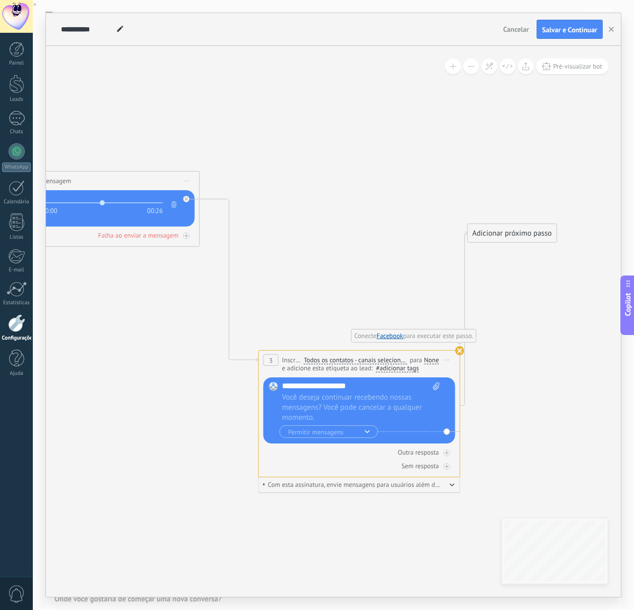
click at [448, 361] on span "Iniciar pré-visualização aqui [GEOGRAPHIC_DATA] Duplicar Excluir" at bounding box center [447, 360] width 16 height 15
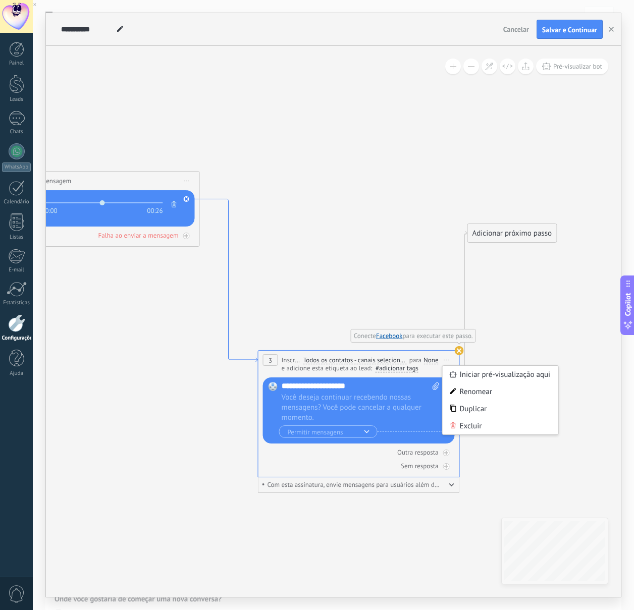
click at [228, 276] on icon at bounding box center [229, 280] width 58 height 163
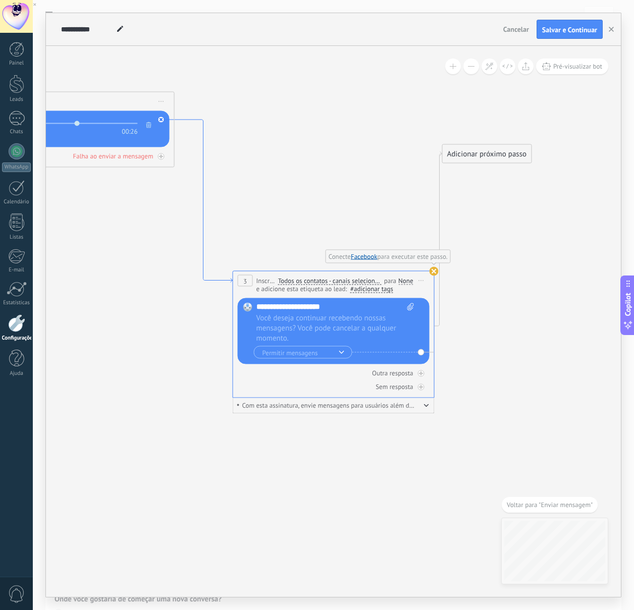
click at [202, 274] on icon at bounding box center [204, 201] width 58 height 163
click at [204, 184] on icon at bounding box center [204, 201] width 58 height 163
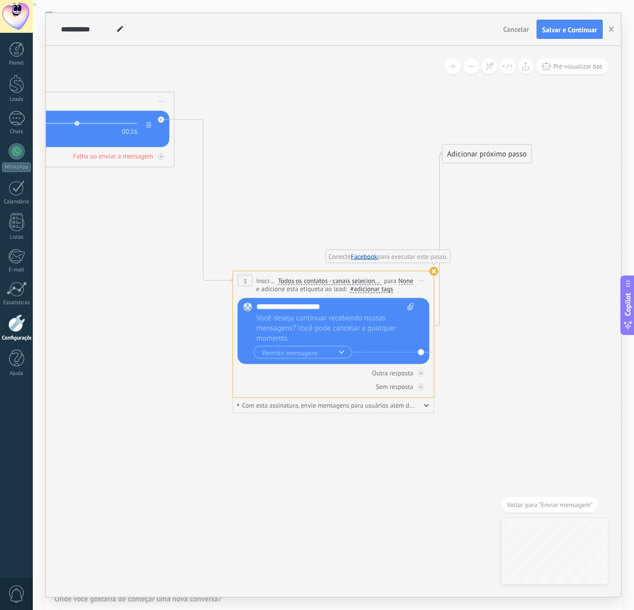
click at [436, 271] on use at bounding box center [434, 271] width 9 height 9
click at [356, 331] on span "Você deseja continuar recebendo nossas mensagens? Você pode cancelar a qualquer…" at bounding box center [334, 328] width 157 height 30
click at [439, 224] on icon at bounding box center [439, 239] width 8 height 175
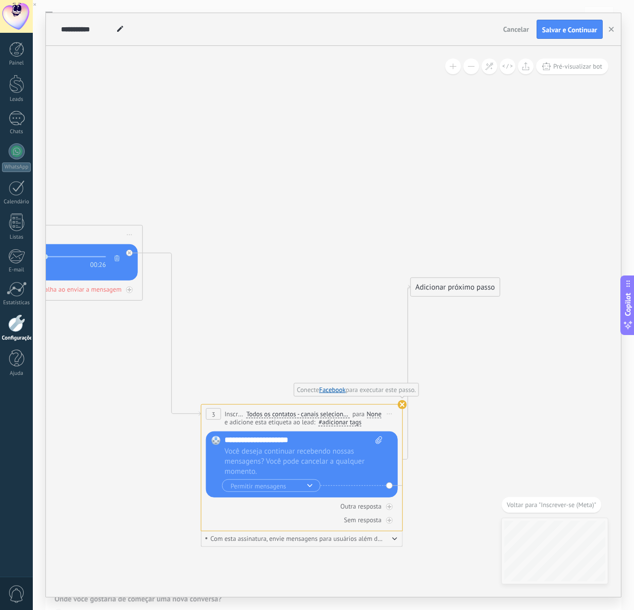
drag, startPoint x: 381, startPoint y: 222, endPoint x: 553, endPoint y: 190, distance: 174.9
click at [555, 190] on icon at bounding box center [26, 332] width 1382 height 851
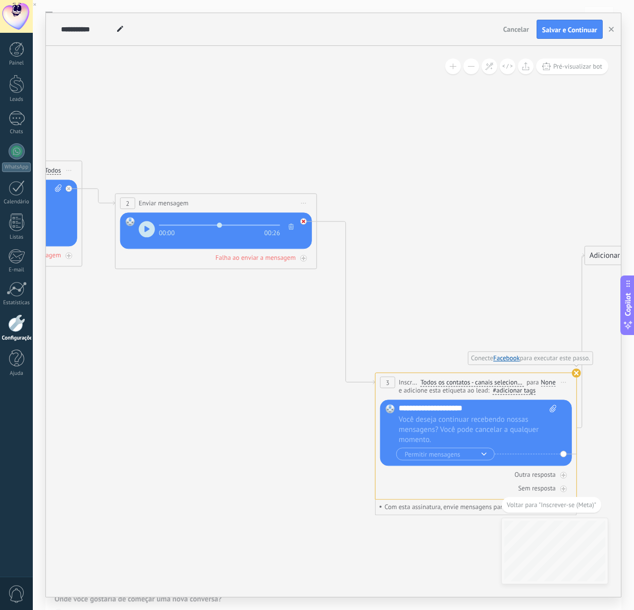
click at [302, 221] on icon at bounding box center [304, 222] width 4 height 4
click at [573, 372] on use at bounding box center [576, 372] width 9 height 9
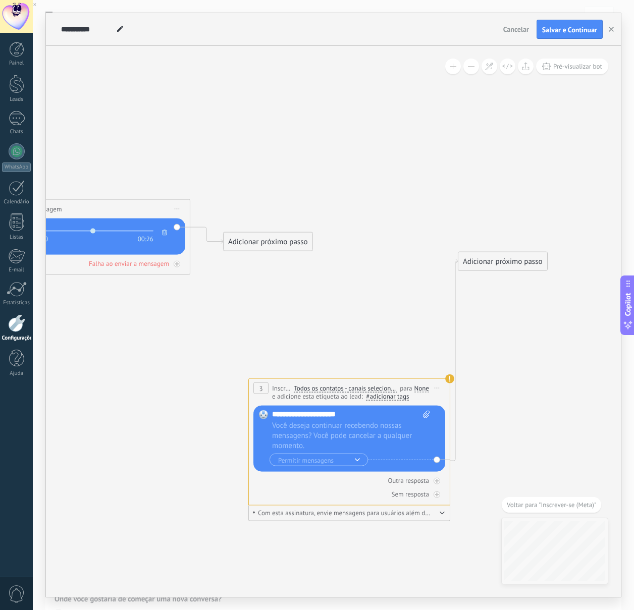
drag, startPoint x: 532, startPoint y: 296, endPoint x: 406, endPoint y: 300, distance: 125.7
click at [406, 301] on icon at bounding box center [74, 320] width 1382 height 878
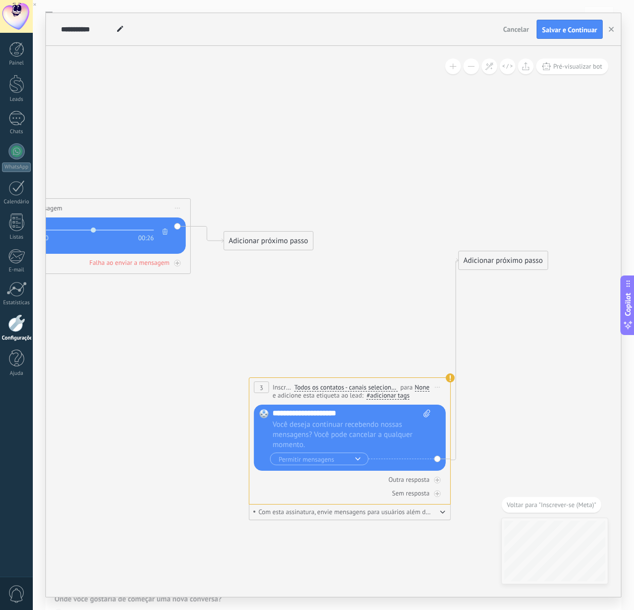
click at [437, 393] on span "Iniciar pré-visualização aqui [GEOGRAPHIC_DATA] Duplicar Excluir" at bounding box center [438, 387] width 16 height 15
click at [460, 451] on div "Excluir" at bounding box center [492, 453] width 116 height 17
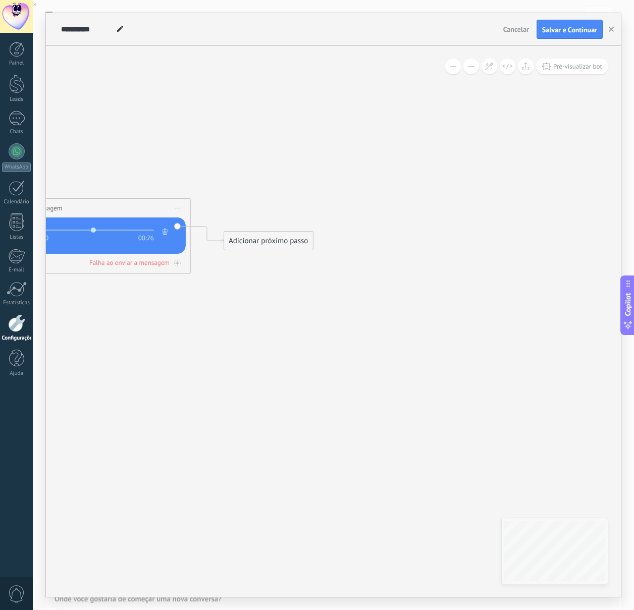
click at [288, 240] on div "Adicionar próximo passo" at bounding box center [268, 241] width 89 height 17
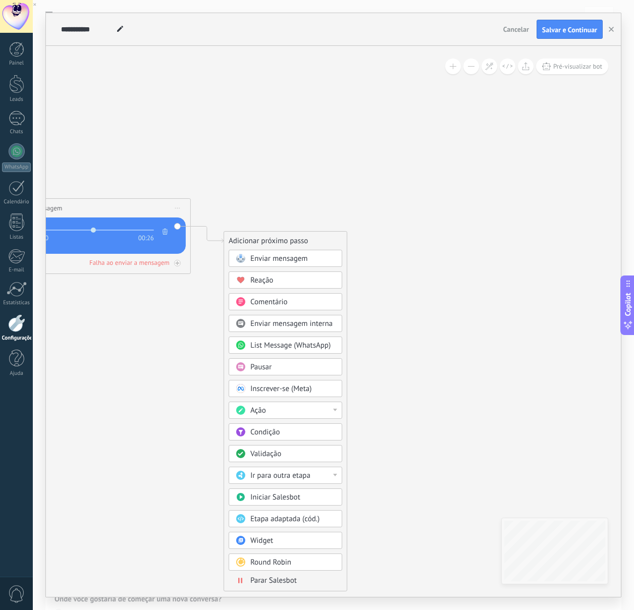
click at [309, 258] on div "Enviar mensagem" at bounding box center [292, 259] width 85 height 10
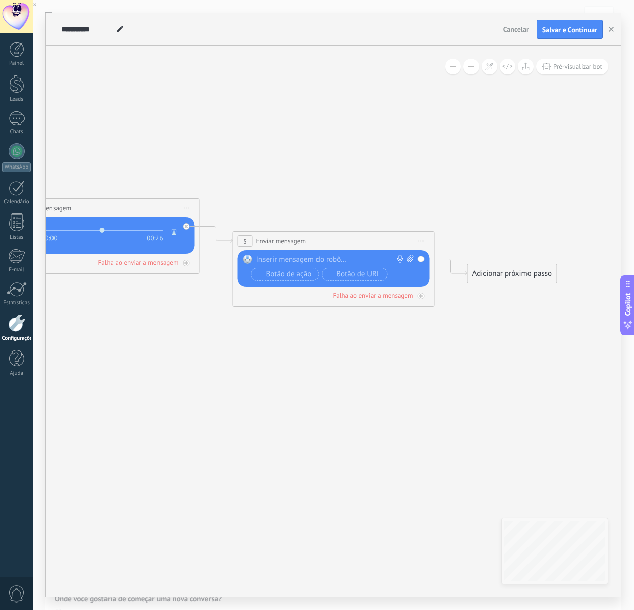
click at [420, 241] on icon at bounding box center [421, 241] width 5 height 1
click at [468, 303] on div "Excluir" at bounding box center [475, 306] width 116 height 17
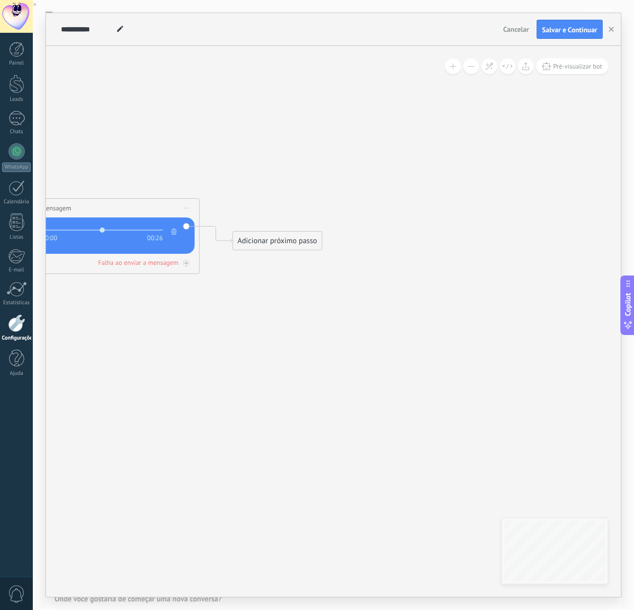
click at [252, 241] on div "Adicionar próximo passo" at bounding box center [277, 241] width 89 height 17
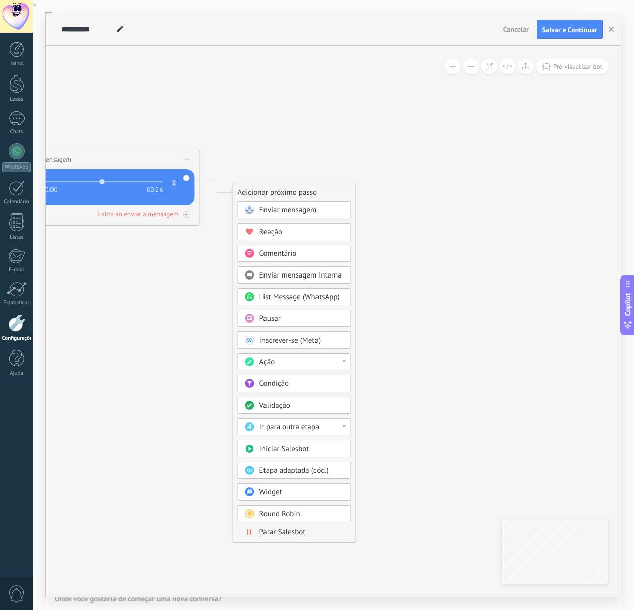
click at [314, 426] on span "Ir para outra etapa" at bounding box center [289, 427] width 60 height 10
click at [324, 431] on div "1: Enviar mensagem" at bounding box center [294, 427] width 113 height 17
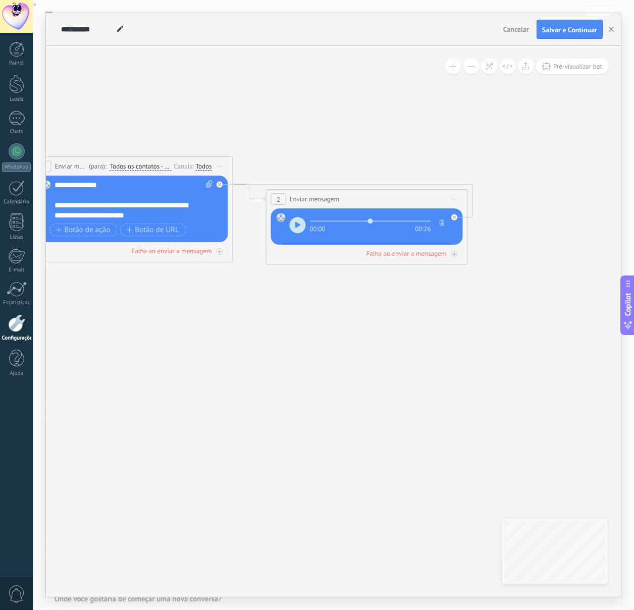
drag, startPoint x: 320, startPoint y: 267, endPoint x: 504, endPoint y: 298, distance: 185.8
click at [504, 298] on icon at bounding box center [234, 194] width 1148 height 646
click at [221, 185] on icon at bounding box center [220, 185] width 4 height 4
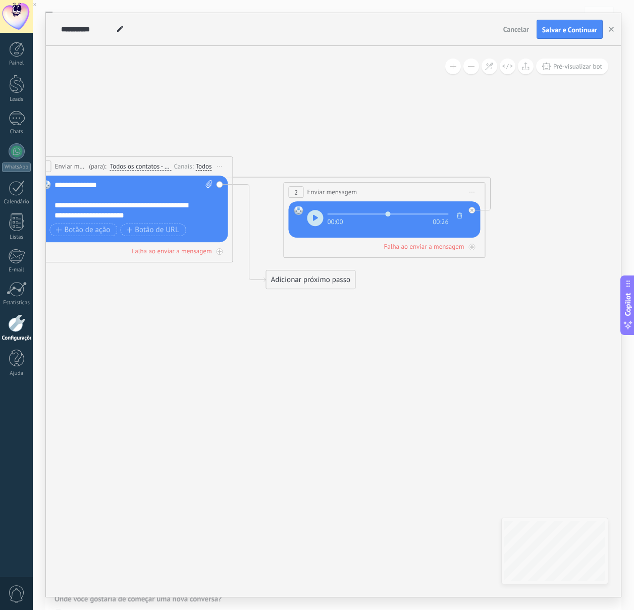
drag, startPoint x: 428, startPoint y: 209, endPoint x: 427, endPoint y: 187, distance: 22.7
click at [427, 187] on div "**********" at bounding box center [384, 192] width 201 height 19
click at [472, 209] on icon at bounding box center [472, 210] width 4 height 4
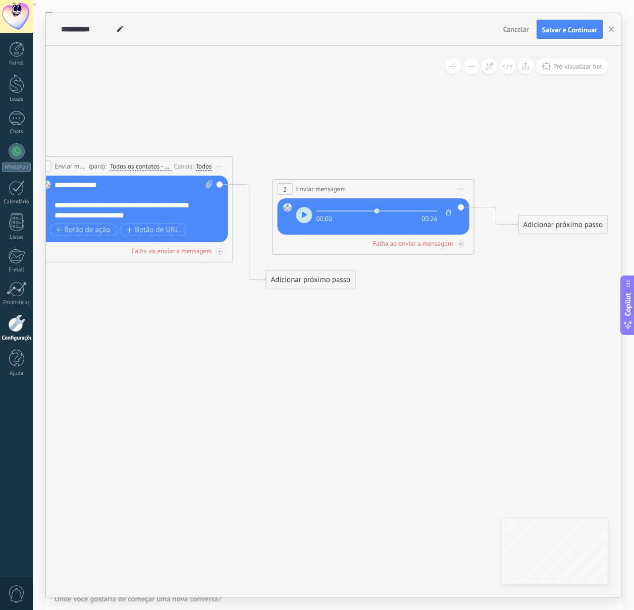
drag, startPoint x: 359, startPoint y: 192, endPoint x: 348, endPoint y: 189, distance: 11.5
click at [348, 189] on div "**********" at bounding box center [373, 189] width 201 height 19
click at [247, 192] on icon at bounding box center [249, 233] width 33 height 97
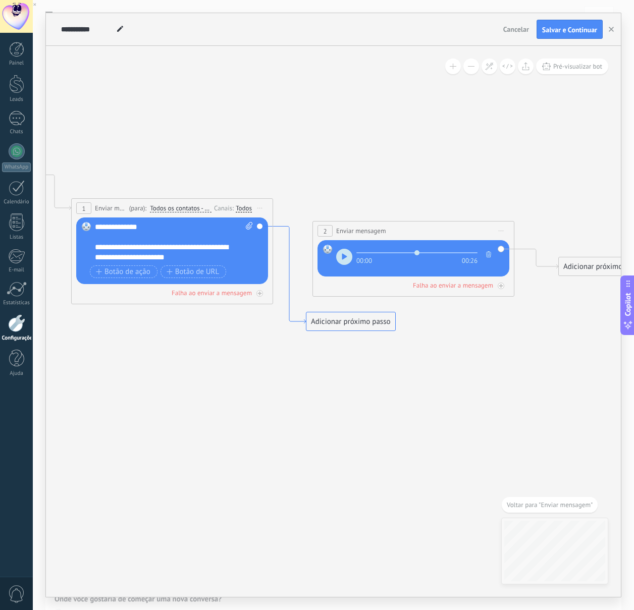
drag, startPoint x: 260, startPoint y: 226, endPoint x: 297, endPoint y: 261, distance: 51.0
click at [288, 289] on icon at bounding box center [289, 275] width 33 height 97
click at [499, 231] on icon at bounding box center [501, 231] width 5 height 1
click at [515, 294] on div "Excluir" at bounding box center [555, 296] width 116 height 17
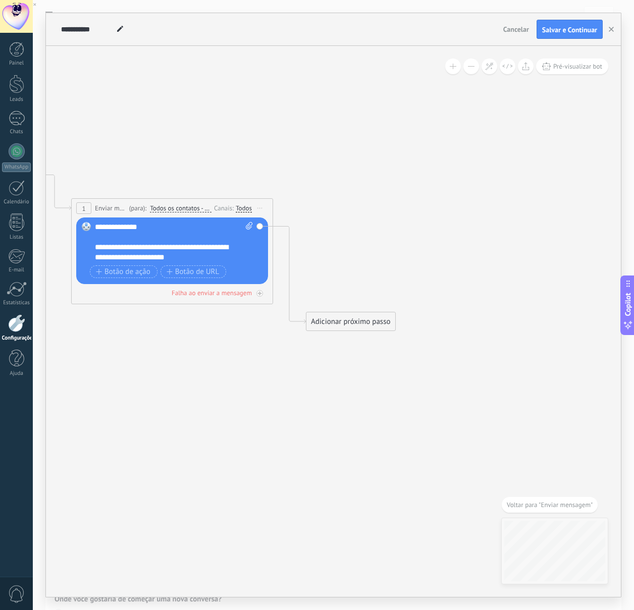
click at [355, 317] on div "Adicionar próximo passo" at bounding box center [350, 321] width 89 height 17
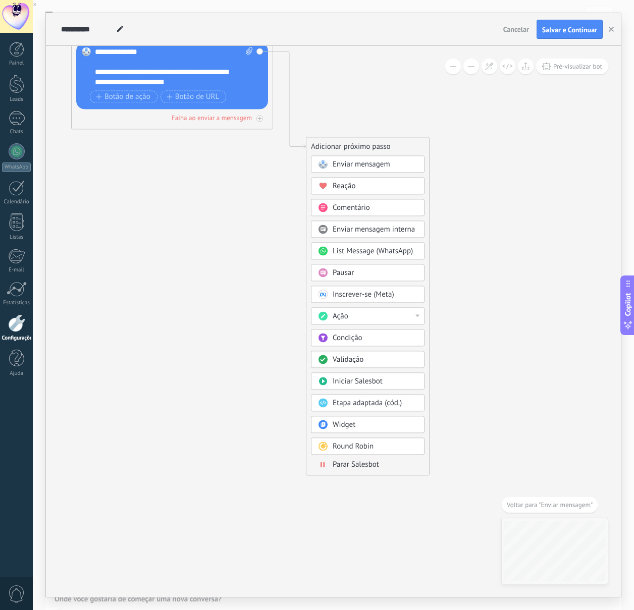
click at [378, 447] on div "Round Robin" at bounding box center [375, 447] width 85 height 10
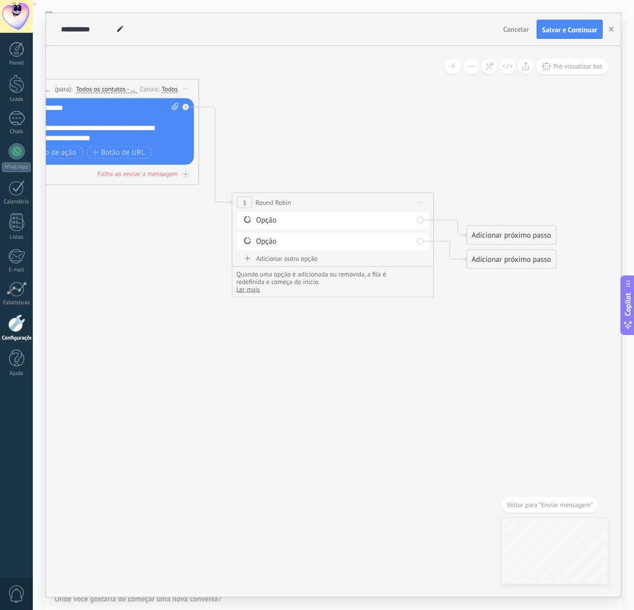
drag, startPoint x: 382, startPoint y: 350, endPoint x: 381, endPoint y: 427, distance: 77.2
click at [383, 428] on icon at bounding box center [200, 157] width 1148 height 727
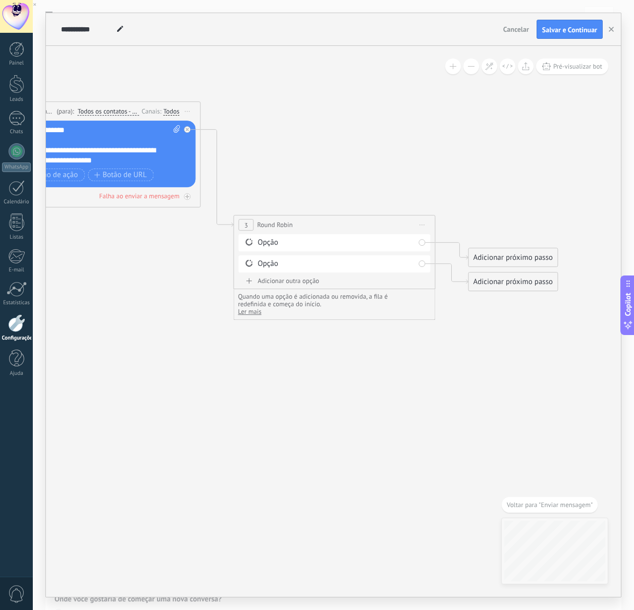
click at [421, 227] on span "Iniciar pré-visualização aqui [GEOGRAPHIC_DATA] Duplicar Excluir" at bounding box center [422, 225] width 16 height 15
click at [443, 290] on div "Excluir" at bounding box center [476, 290] width 116 height 17
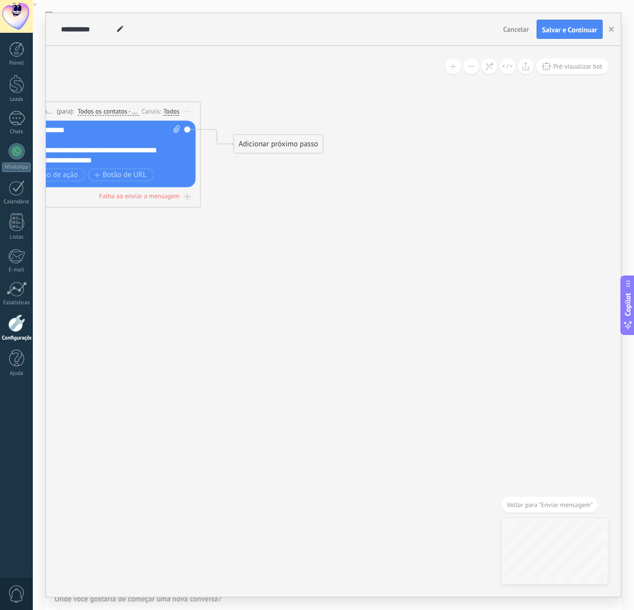
click at [255, 143] on div "Adicionar próximo passo" at bounding box center [278, 144] width 89 height 17
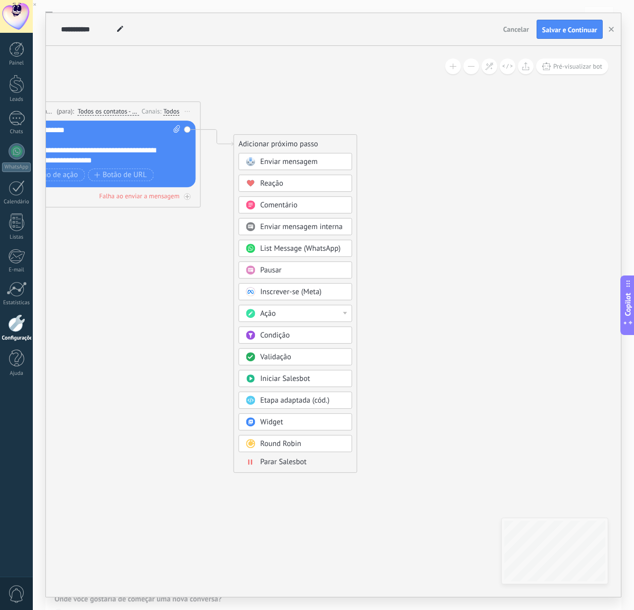
click at [300, 164] on span "Enviar mensagem" at bounding box center [289, 162] width 58 height 10
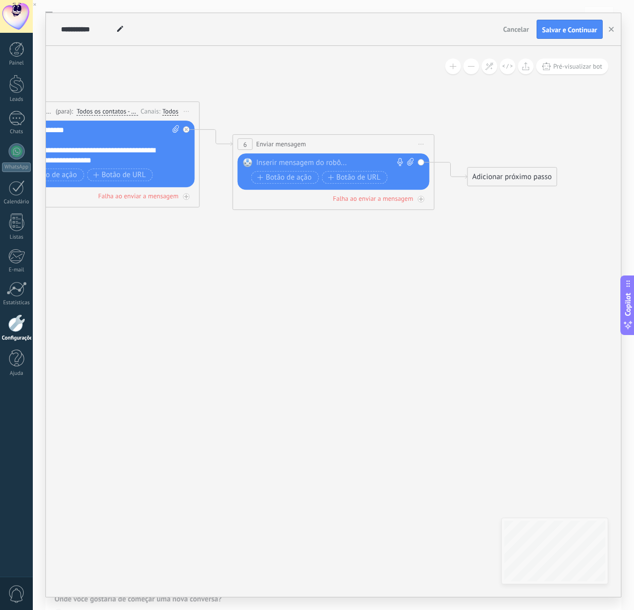
click at [409, 162] on icon at bounding box center [410, 162] width 7 height 8
click input "Upload" at bounding box center [0, 0] width 0 height 0
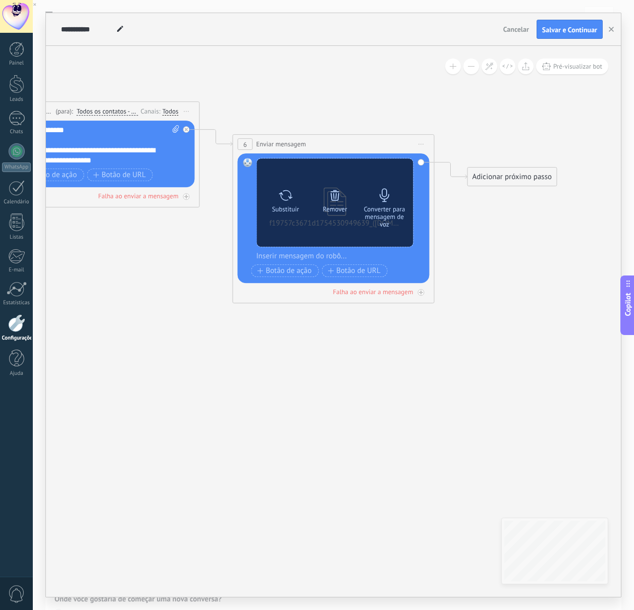
click at [384, 197] on icon at bounding box center [385, 195] width 14 height 14
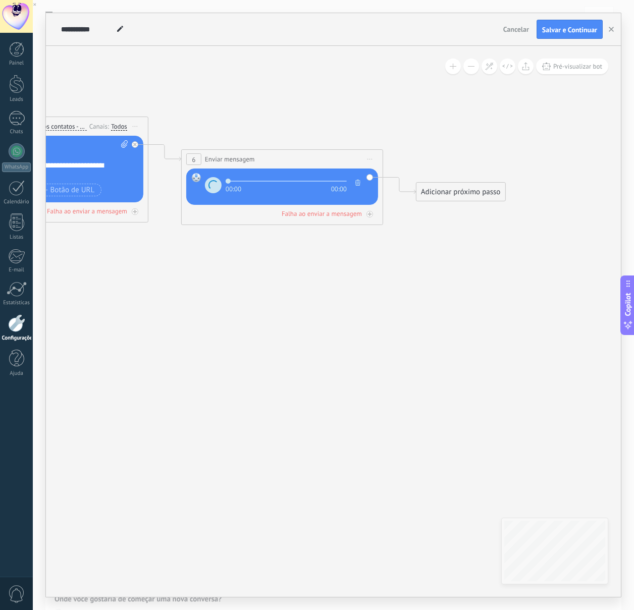
drag, startPoint x: 495, startPoint y: 265, endPoint x: 446, endPoint y: 262, distance: 49.0
click at [443, 280] on icon at bounding box center [150, 154] width 1148 height 646
click at [457, 190] on div "Adicionar próximo passo" at bounding box center [460, 192] width 89 height 17
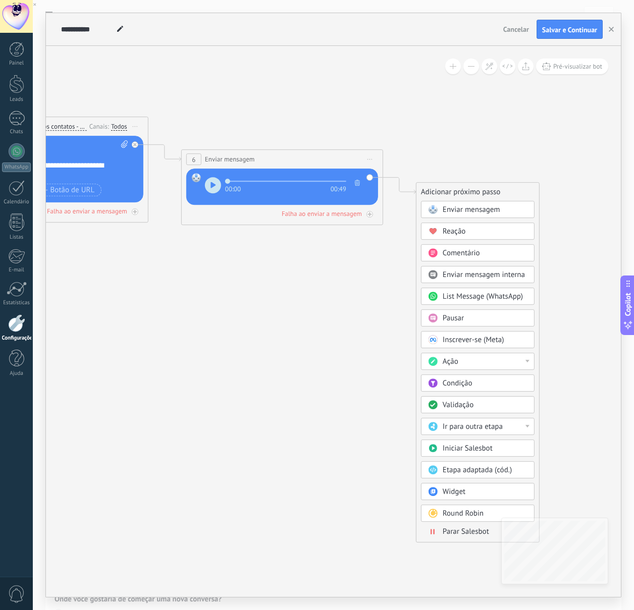
click at [461, 210] on span "Enviar mensagem" at bounding box center [472, 210] width 58 height 10
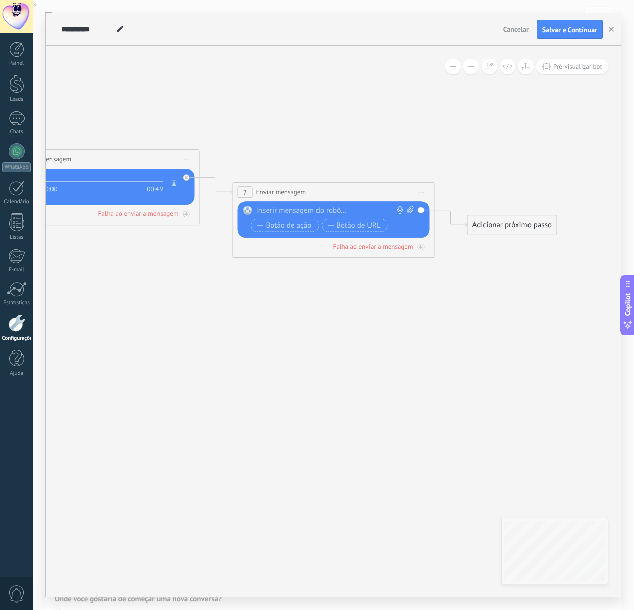
click at [369, 210] on div at bounding box center [331, 211] width 150 height 10
click at [556, 71] on button "Pré-visualizar bot" at bounding box center [572, 67] width 72 height 16
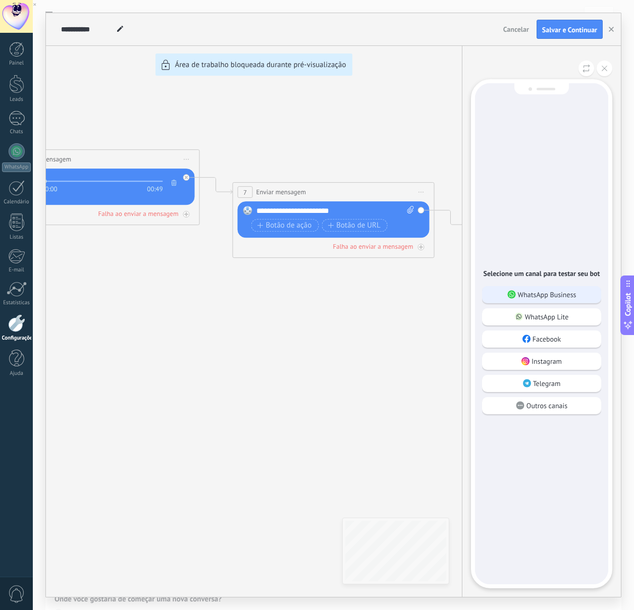
click at [549, 298] on p "WhatsApp Business" at bounding box center [547, 294] width 59 height 9
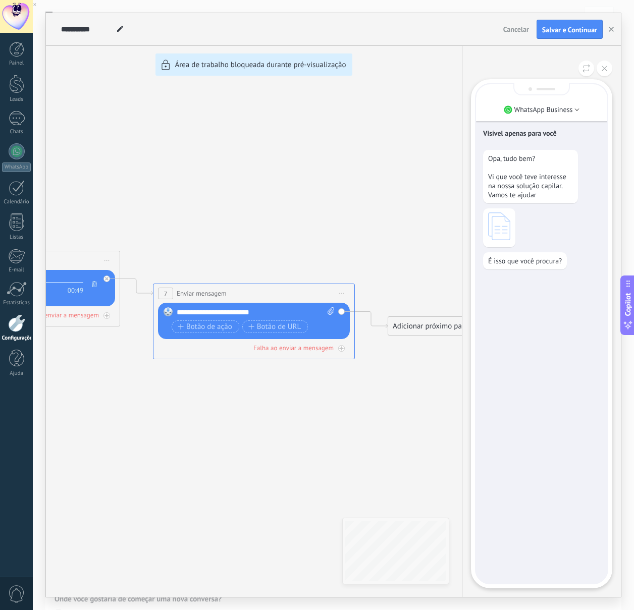
click at [503, 228] on icon at bounding box center [499, 226] width 22 height 28
drag, startPoint x: 262, startPoint y: 204, endPoint x: 396, endPoint y: 237, distance: 138.3
click at [406, 239] on div "**********" at bounding box center [333, 305] width 575 height 584
drag, startPoint x: 244, startPoint y: 223, endPoint x: 389, endPoint y: 230, distance: 145.0
click at [400, 227] on div "**********" at bounding box center [333, 305] width 575 height 584
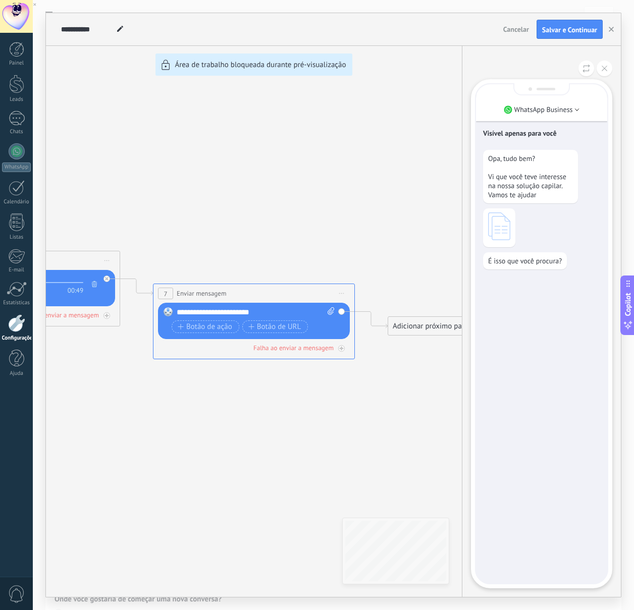
drag, startPoint x: 135, startPoint y: 234, endPoint x: 297, endPoint y: 235, distance: 162.0
click at [294, 242] on div "**********" at bounding box center [333, 305] width 575 height 584
click at [605, 65] on button at bounding box center [605, 69] width 16 height 16
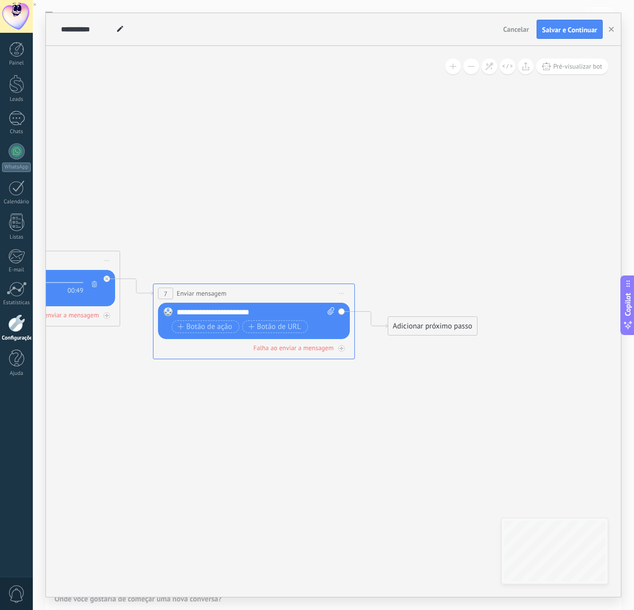
drag, startPoint x: 208, startPoint y: 136, endPoint x: 354, endPoint y: 193, distance: 156.4
click at [405, 195] on div "**********" at bounding box center [333, 305] width 575 height 584
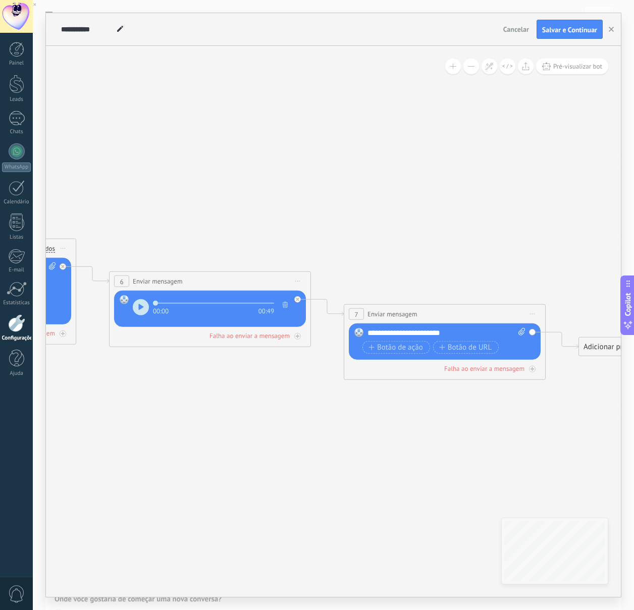
drag, startPoint x: 180, startPoint y: 207, endPoint x: 368, endPoint y: 228, distance: 189.8
click at [370, 228] on icon at bounding box center [194, 293] width 1382 height 679
click at [286, 304] on use "button" at bounding box center [285, 305] width 5 height 6
click at [285, 300] on icon at bounding box center [287, 299] width 7 height 8
click input "Upload" at bounding box center [0, 0] width 0 height 0
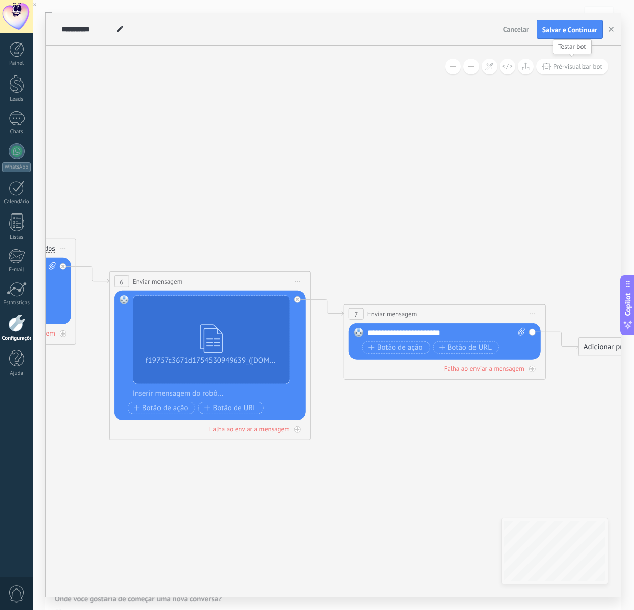
click at [575, 67] on span "Pré-visualizar bot" at bounding box center [577, 66] width 49 height 9
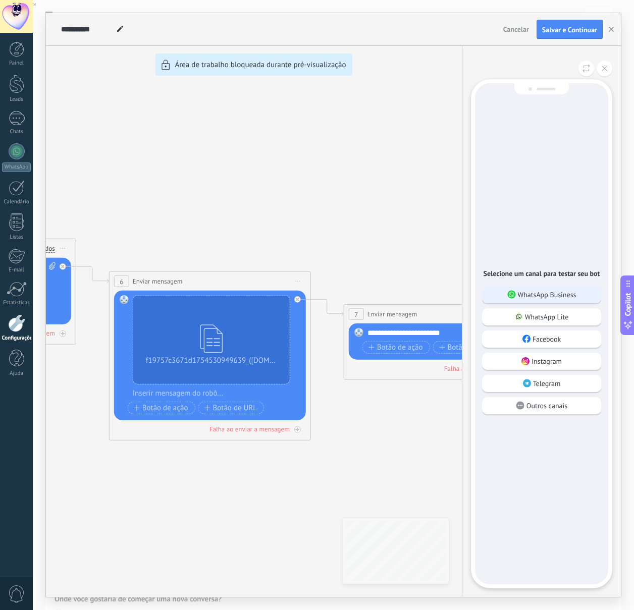
click at [533, 300] on div "WhatsApp Business" at bounding box center [541, 294] width 119 height 17
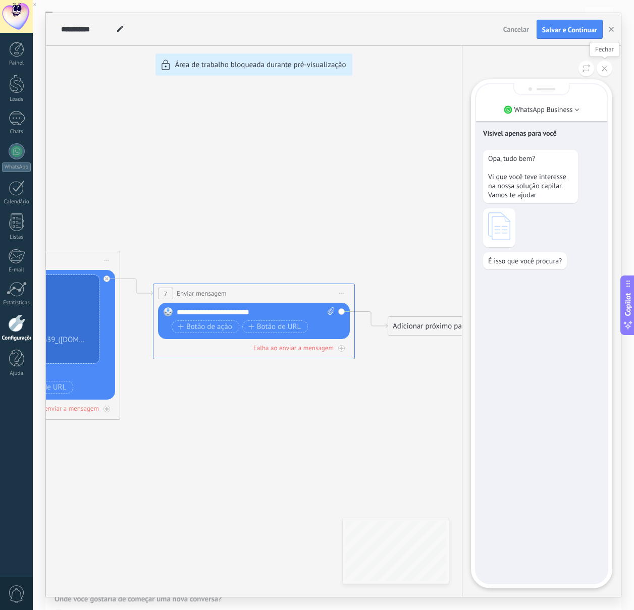
click at [601, 72] on button at bounding box center [605, 69] width 16 height 16
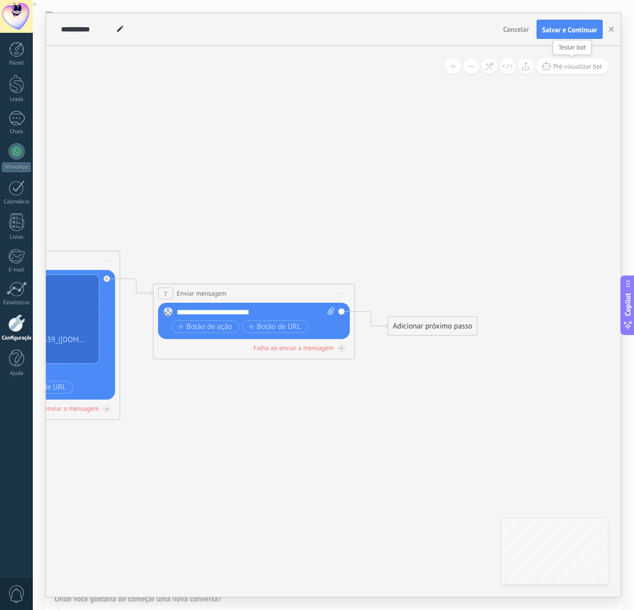
click at [551, 66] on button "Pré-visualizar bot" at bounding box center [572, 67] width 72 height 16
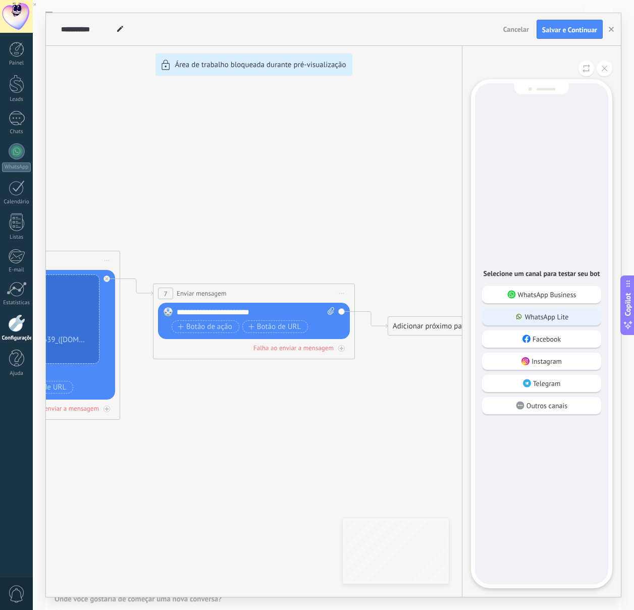
click at [567, 316] on p "WhatsApp Lite" at bounding box center [547, 316] width 44 height 9
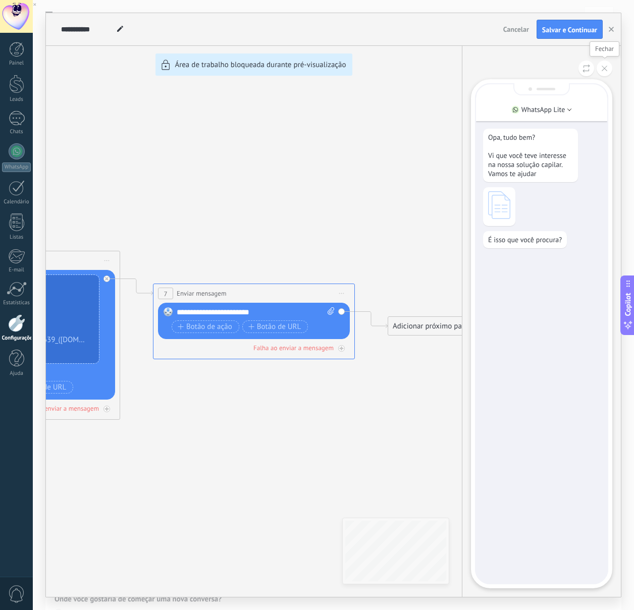
click at [609, 72] on button at bounding box center [605, 69] width 16 height 16
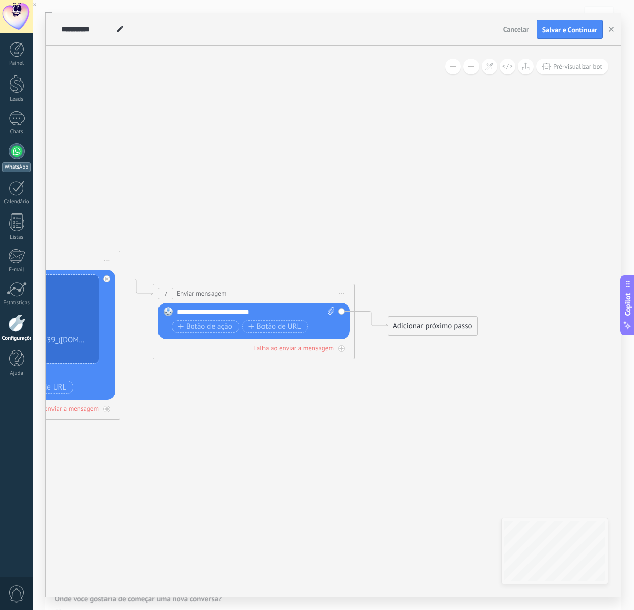
click at [17, 155] on div at bounding box center [17, 151] width 16 height 16
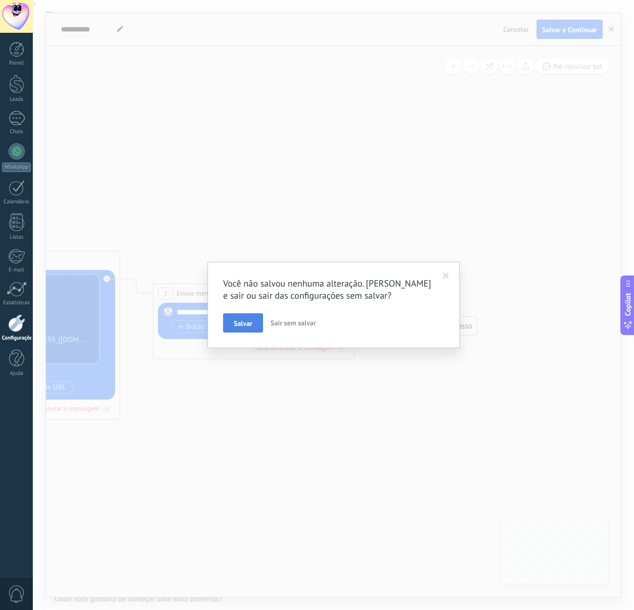
click at [240, 324] on span "Salvar" at bounding box center [243, 323] width 19 height 7
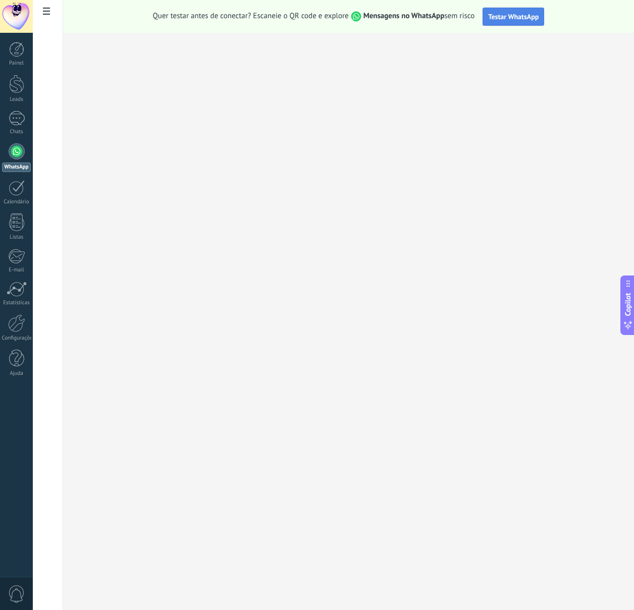
click at [522, 15] on span "Testar WhatsApp" at bounding box center [513, 16] width 50 height 9
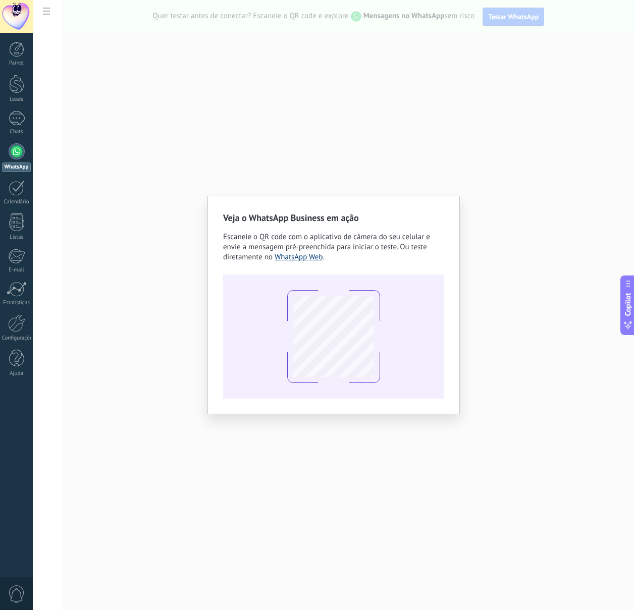
click at [300, 258] on link "WhatsApp Web" at bounding box center [299, 257] width 48 height 10
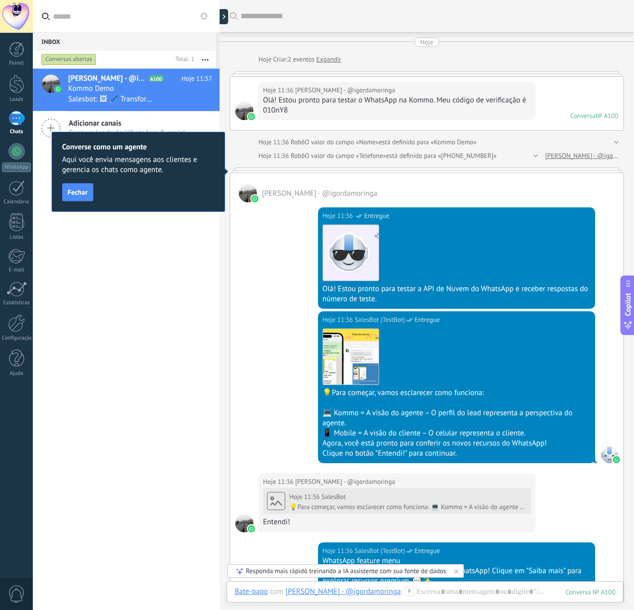
type textarea "**********"
click at [83, 192] on span "Fechar" at bounding box center [78, 192] width 20 height 7
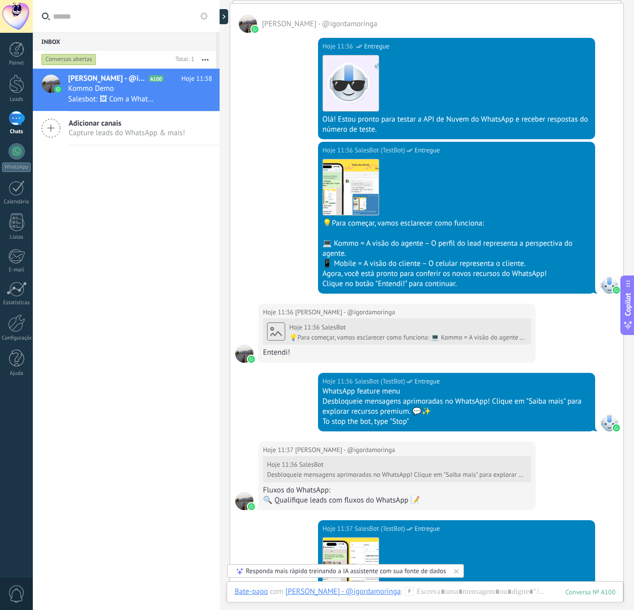
scroll to position [160, 0]
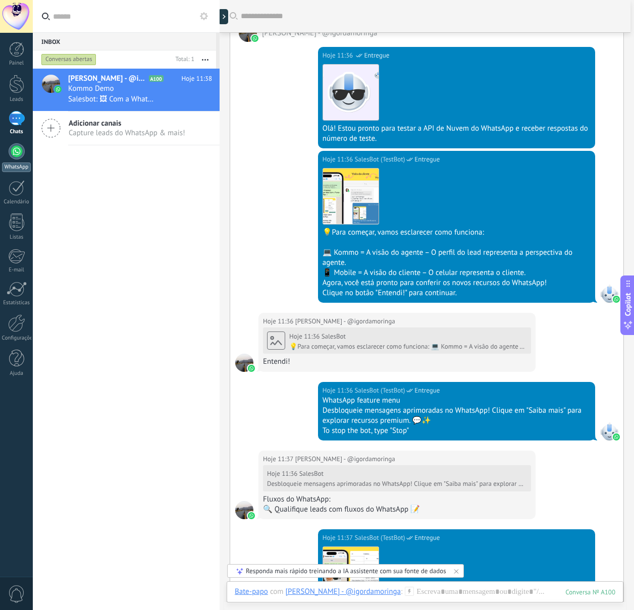
click at [20, 157] on div at bounding box center [17, 151] width 16 height 16
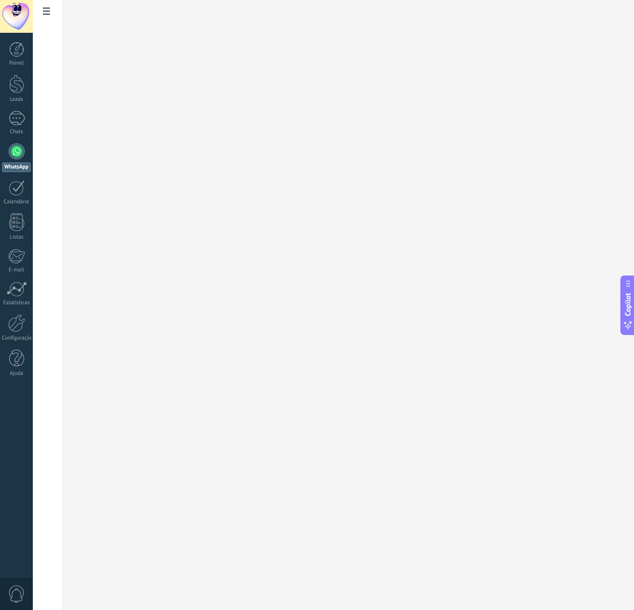
click at [17, 157] on div at bounding box center [17, 151] width 16 height 16
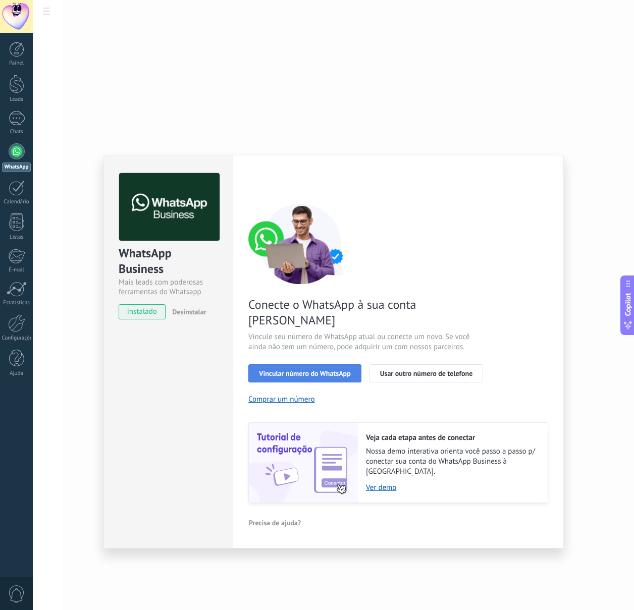
click at [332, 370] on span "Vincular número do WhatsApp" at bounding box center [305, 373] width 92 height 7
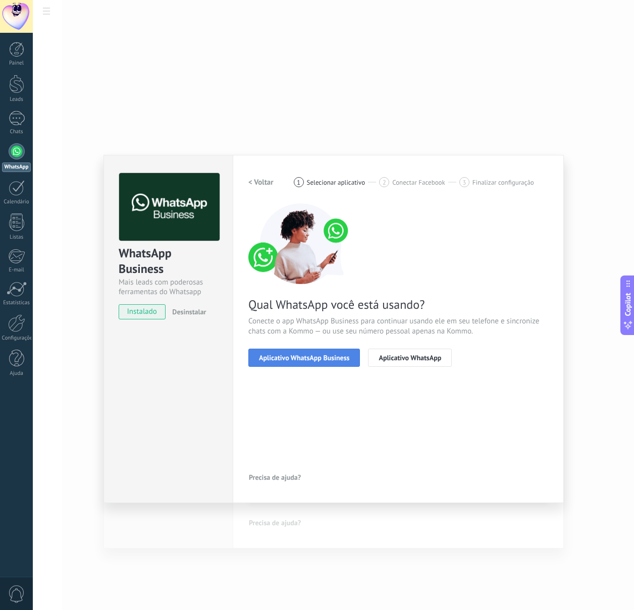
click at [345, 357] on span "Aplicativo WhatsApp Business" at bounding box center [304, 357] width 90 height 7
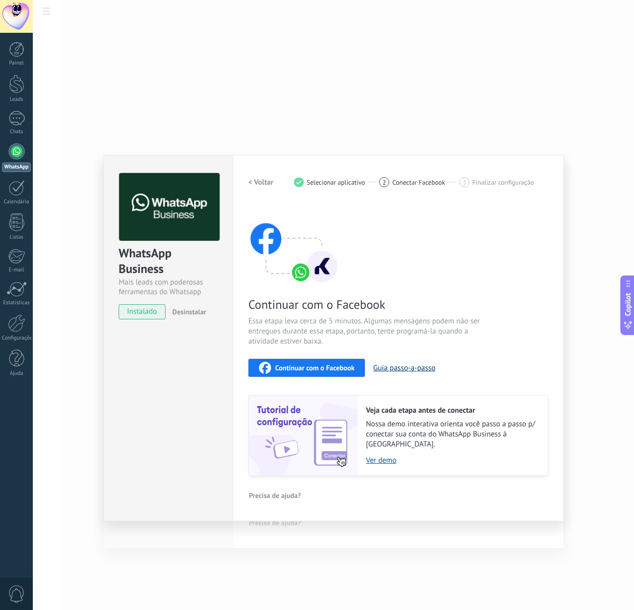
click at [418, 369] on button "Guia passo-a-passo" at bounding box center [404, 368] width 62 height 10
click at [151, 314] on span "instalado" at bounding box center [142, 311] width 46 height 15
click at [257, 182] on h2 "< Voltar" at bounding box center [260, 183] width 25 height 10
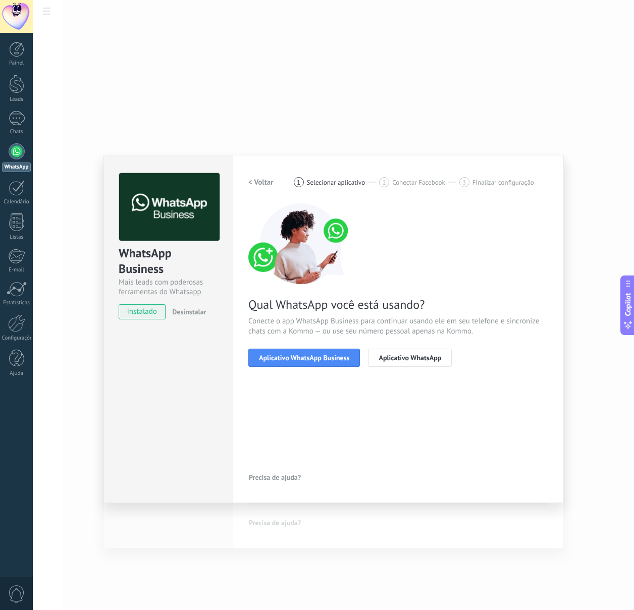
click at [257, 182] on h2 "< Voltar" at bounding box center [260, 183] width 25 height 10
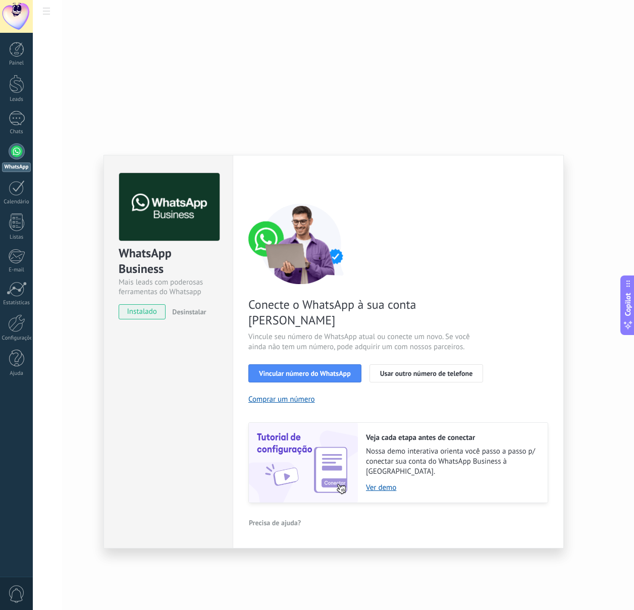
click at [257, 182] on div "< Voltar 1 Selecionar aplicativo 2 Conectar Facebook 3 Finalizar configuração" at bounding box center [398, 182] width 300 height 18
click at [460, 100] on div "WhatsApp Business Mais leads com poderosas ferramentas do Whatsapp instalado De…" at bounding box center [333, 305] width 601 height 610
drag, startPoint x: 491, startPoint y: 118, endPoint x: 411, endPoint y: 126, distance: 80.6
click at [490, 118] on div "WhatsApp Business Mais leads com poderosas ferramentas do Whatsapp instalado De…" at bounding box center [333, 305] width 601 height 610
click at [379, 483] on link "Ver demo" at bounding box center [452, 488] width 172 height 10
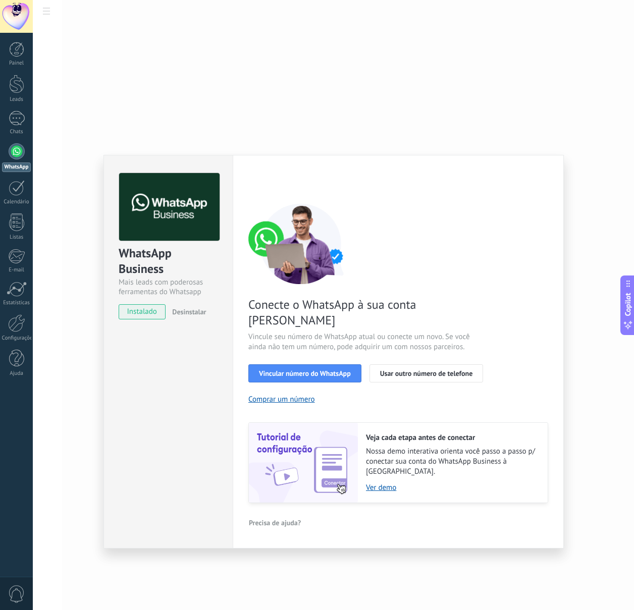
click at [374, 115] on div "WhatsApp Business Mais leads com poderosas ferramentas do Whatsapp instalado De…" at bounding box center [333, 305] width 601 height 610
click at [443, 370] on span "Usar outro número de telefone" at bounding box center [426, 373] width 93 height 7
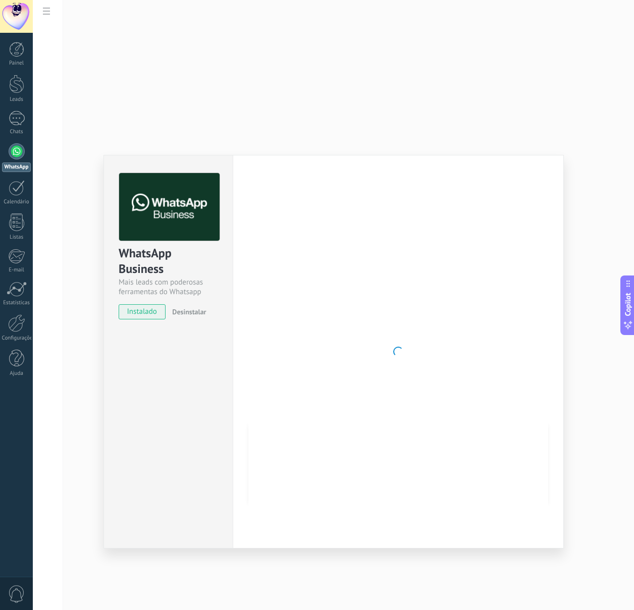
click at [381, 91] on div "WhatsApp Business Mais leads com poderosas ferramentas do Whatsapp instalado De…" at bounding box center [333, 305] width 601 height 610
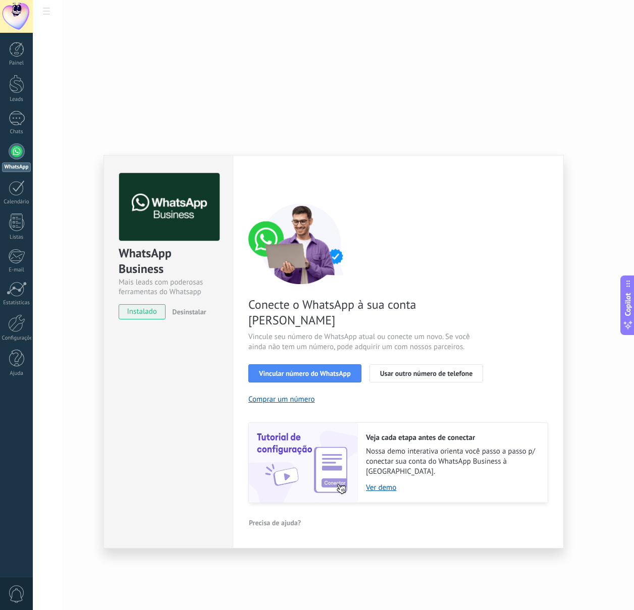
click at [277, 519] on span "Precisa de ajuda?" at bounding box center [275, 522] width 52 height 7
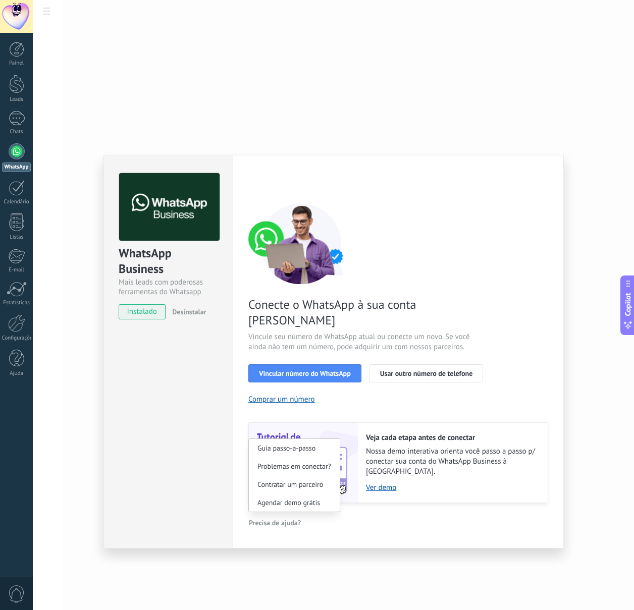
click at [463, 257] on div "Conecte o WhatsApp à sua conta Kommo Vincule seu número de WhatsApp atual ou co…" at bounding box center [398, 353] width 300 height 300
